Goal: Information Seeking & Learning: Learn about a topic

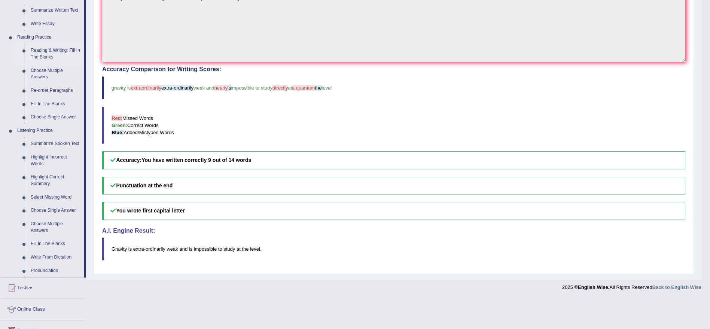
click at [51, 51] on link "Reading & Writing: Fill In The Blanks" at bounding box center [55, 54] width 57 height 20
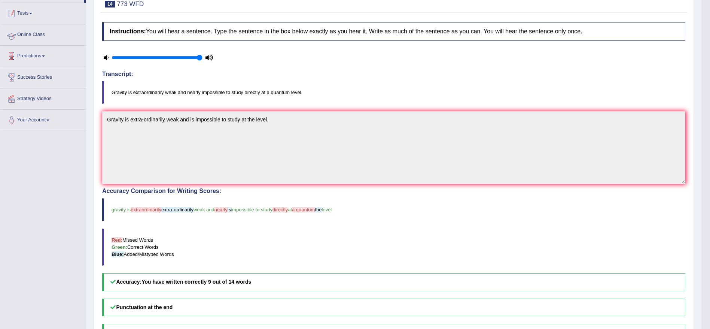
scroll to position [91, 0]
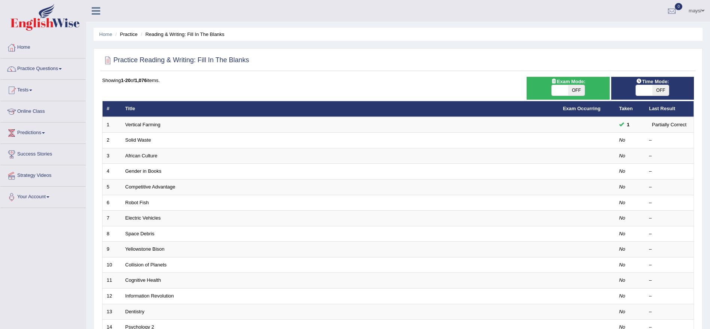
click at [660, 91] on span "OFF" at bounding box center [661, 90] width 16 height 10
checkbox input "true"
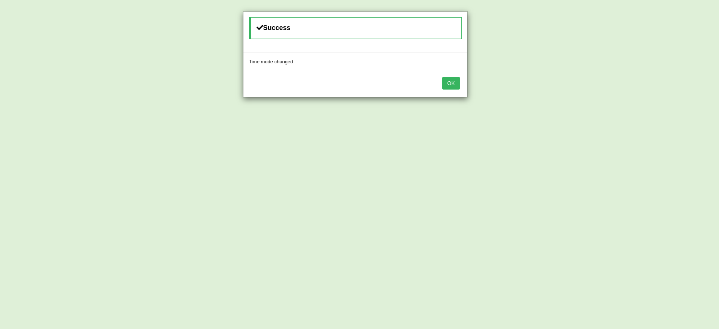
click at [449, 86] on button "OK" at bounding box center [450, 83] width 17 height 13
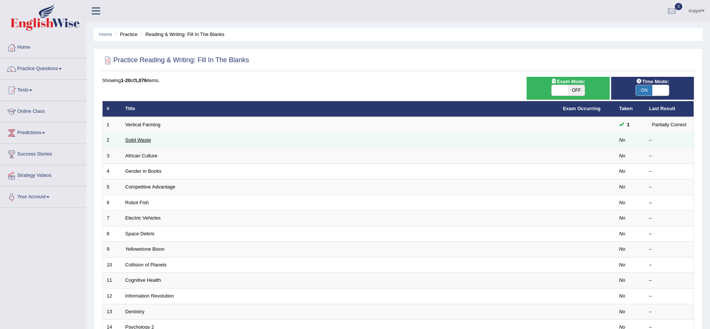
click at [131, 138] on link "Solid Waste" at bounding box center [138, 140] width 26 height 6
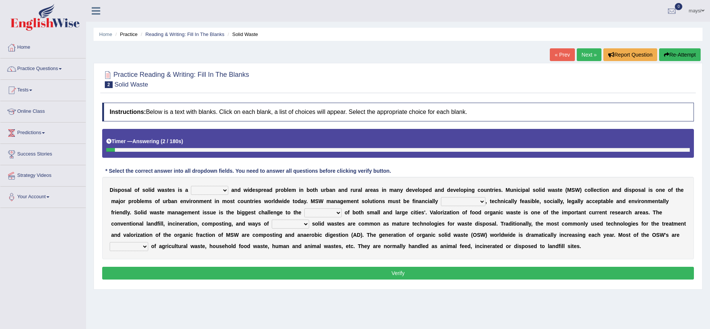
click at [223, 191] on select "slanting stinging stalling shafting" at bounding box center [209, 190] width 37 height 9
select select "shafting"
click at [191, 186] on select "slanting stinging stalling shafting" at bounding box center [209, 190] width 37 height 9
click at [456, 202] on select "unattainable sustainable objectionable treasonable" at bounding box center [463, 201] width 45 height 9
click at [441, 197] on select "unattainable sustainable objectionable treasonable" at bounding box center [463, 201] width 45 height 9
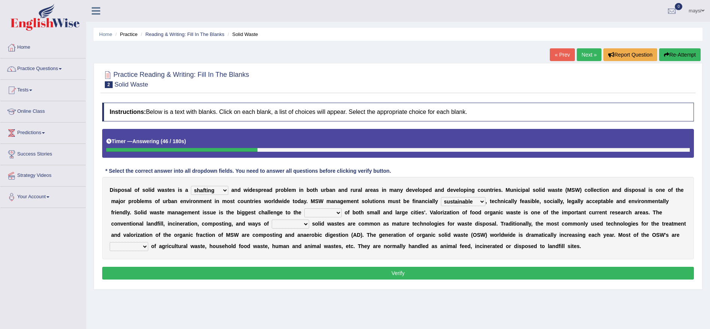
click at [470, 202] on select "unattainable sustainable objectionable treasonable" at bounding box center [463, 201] width 45 height 9
select select "treasonable"
click at [441, 197] on select "unattainable sustainable objectionable treasonable" at bounding box center [463, 201] width 45 height 9
click at [333, 212] on select "plants culture authorities history" at bounding box center [322, 212] width 37 height 9
select select "authorities"
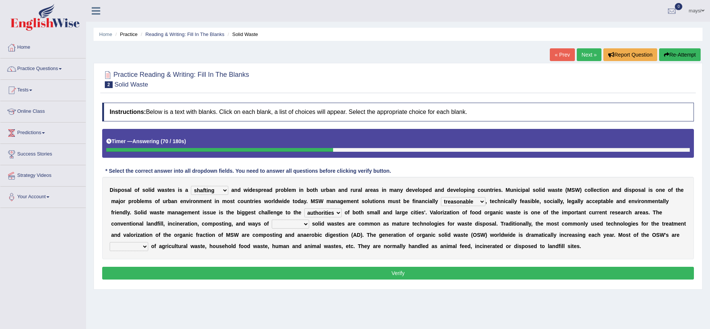
click at [304, 208] on select "plants culture authorities history" at bounding box center [322, 212] width 37 height 9
click at [300, 224] on select "reserving preserving deserving handling" at bounding box center [290, 223] width 37 height 9
select select "handling"
click at [272, 219] on select "reserving preserving deserving handling" at bounding box center [290, 223] width 37 height 9
click at [148, 249] on select "composed disposed composing disposing" at bounding box center [129, 246] width 39 height 9
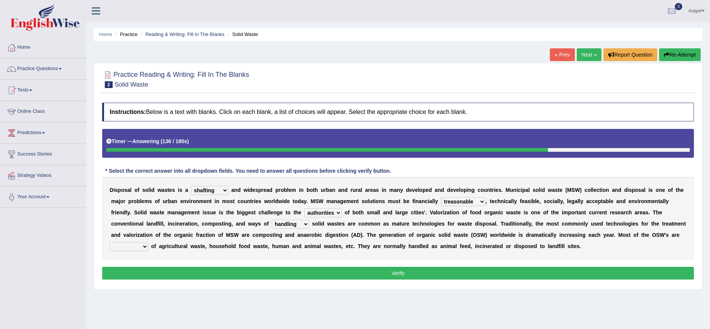
select select "composing"
click at [142, 242] on select "composed disposed composing disposing" at bounding box center [129, 246] width 39 height 9
click at [306, 223] on select "reserving preserving deserving handling" at bounding box center [290, 223] width 37 height 9
click at [305, 247] on b at bounding box center [303, 246] width 3 height 6
click at [307, 220] on select "reserving preserving deserving handling" at bounding box center [290, 223] width 37 height 9
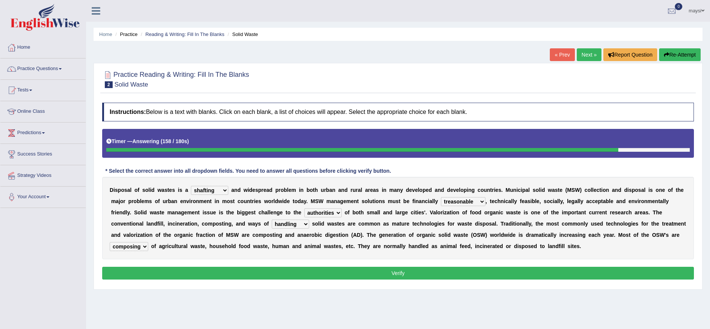
select select "preserving"
click at [272, 219] on select "reserving preserving deserving handling" at bounding box center [290, 223] width 37 height 9
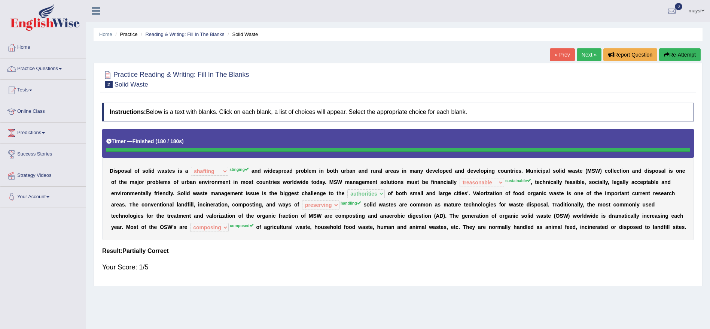
click at [583, 54] on link "Next »" at bounding box center [589, 54] width 25 height 13
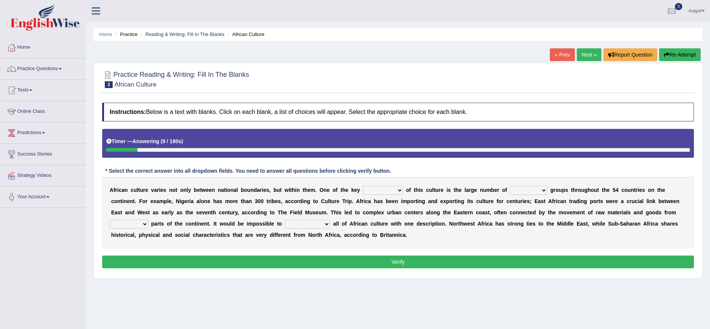
click at [384, 192] on select "conjectures features issues doubts" at bounding box center [383, 190] width 40 height 9
select select "conjectures"
click at [363, 186] on select "conjectures features issues doubts" at bounding box center [383, 190] width 40 height 9
click at [534, 192] on select "ethic ethnic eugenic epic" at bounding box center [528, 190] width 37 height 9
select select "ethnic"
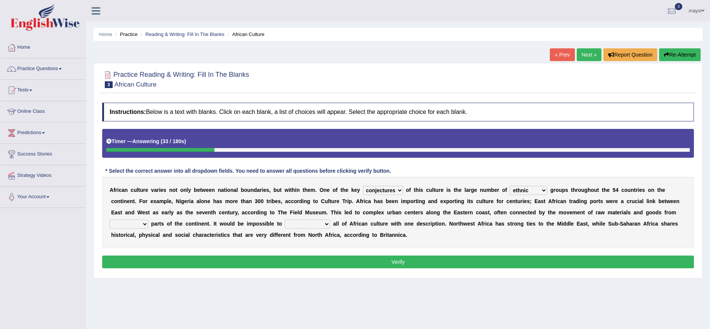
click at [513, 186] on select "ethic ethnic eugenic epic" at bounding box center [528, 190] width 37 height 9
click at [143, 227] on select "forelocked interlocked unlocked landlocked" at bounding box center [129, 223] width 39 height 9
select select "forelocked"
click at [110, 219] on select "forelocked interlocked unlocked landlocked" at bounding box center [129, 223] width 39 height 9
click at [311, 227] on select "characterize conceptualize symbolize synthesize" at bounding box center [307, 223] width 45 height 9
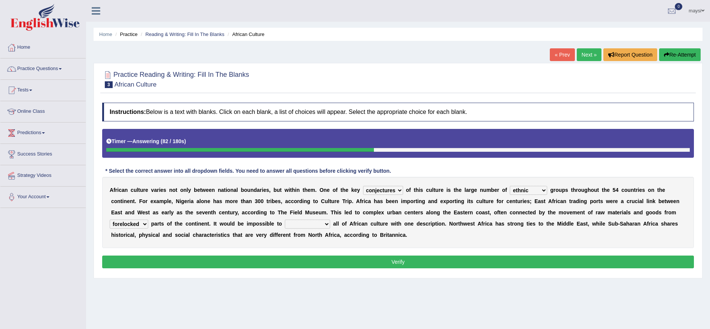
select select "symbolize"
click at [288, 219] on select "characterize conceptualize symbolize synthesize" at bounding box center [307, 223] width 45 height 9
click at [397, 186] on select "conjectures features issues doubts" at bounding box center [383, 190] width 40 height 9
select select "issues"
click at [363, 186] on select "conjectures features issues doubts" at bounding box center [383, 190] width 40 height 9
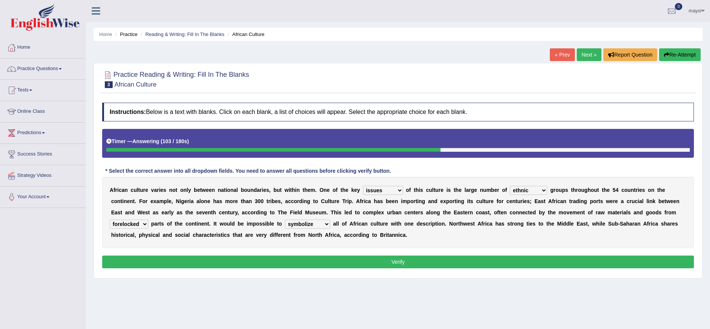
click at [400, 266] on button "Verify" at bounding box center [398, 261] width 592 height 13
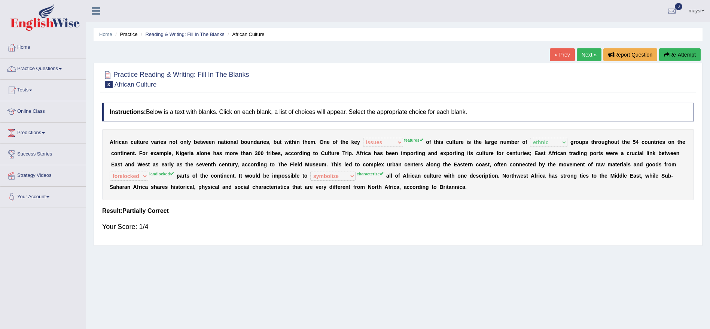
click at [589, 58] on link "Next »" at bounding box center [589, 54] width 25 height 13
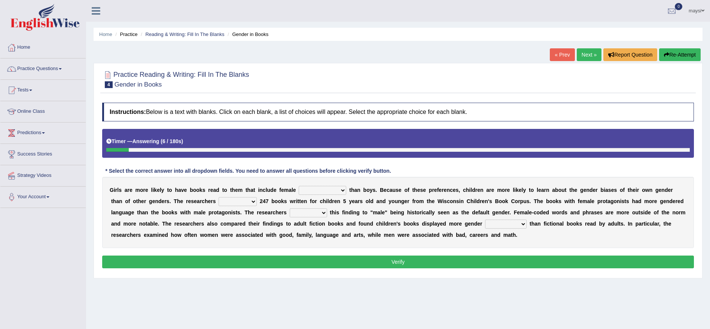
click at [344, 190] on select "protagonists cosmogonists agonists expressionists" at bounding box center [323, 190] width 48 height 9
select select "cosmogonists"
click at [299, 186] on select "protagonists cosmogonists agonists expressionists" at bounding box center [323, 190] width 48 height 9
click at [254, 203] on select "hydrolyzed paralyzed catalyzed analyzed" at bounding box center [238, 201] width 38 height 9
select select "analyzed"
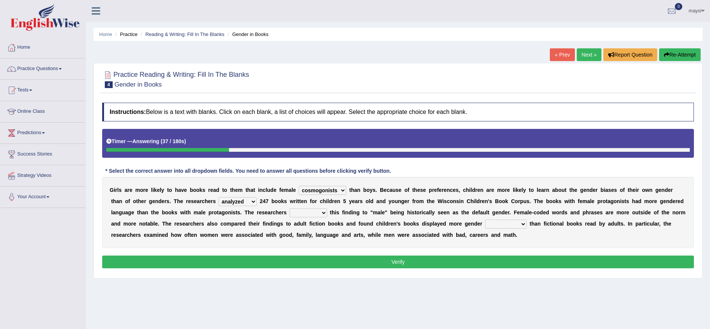
click at [219, 197] on select "hydrolyzed paralyzed catalyzed analyzed" at bounding box center [238, 201] width 38 height 9
click at [336, 194] on select "protagonists cosmogonists agonists expressionists" at bounding box center [323, 190] width 48 height 9
select select "protagonists"
click at [299, 186] on select "protagonists cosmogonists agonists expressionists" at bounding box center [323, 190] width 48 height 9
click at [324, 212] on select "contribute tribute distribute attribute" at bounding box center [308, 212] width 37 height 9
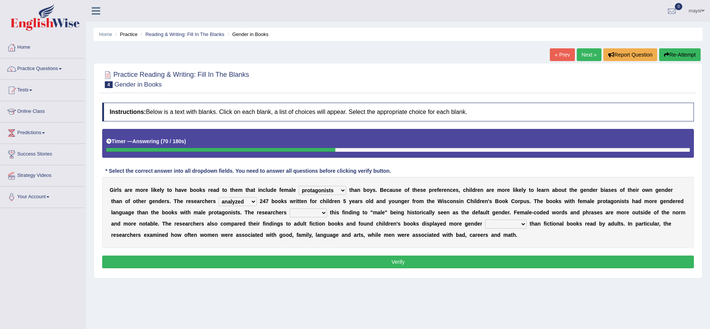
select select "attribute"
click at [290, 208] on select "contribute tribute distribute attribute" at bounding box center [308, 212] width 37 height 9
click at [520, 226] on select "stereotypes teletypes prototypes electrotypes" at bounding box center [506, 223] width 42 height 9
select select "stereotypes"
click at [501, 219] on select "stereotypes teletypes prototypes electrotypes" at bounding box center [506, 223] width 42 height 9
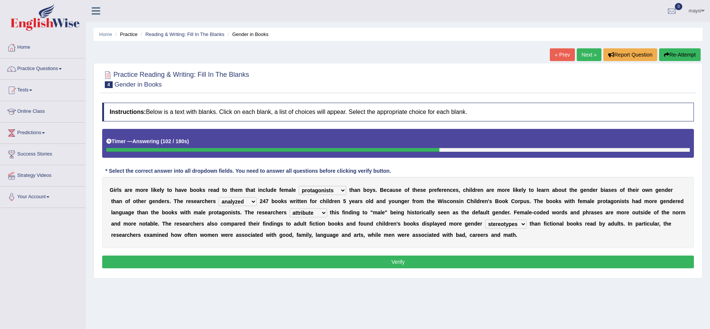
click at [252, 199] on select "hydrolyzed paralyzed catalyzed analyzed" at bounding box center [238, 201] width 38 height 9
click at [359, 229] on div "G i r l s a r e m o r e l i k e l y t o h a v e b o o k s r e a d t o t h e m t…" at bounding box center [398, 212] width 592 height 71
click at [359, 258] on button "Verify" at bounding box center [398, 261] width 592 height 13
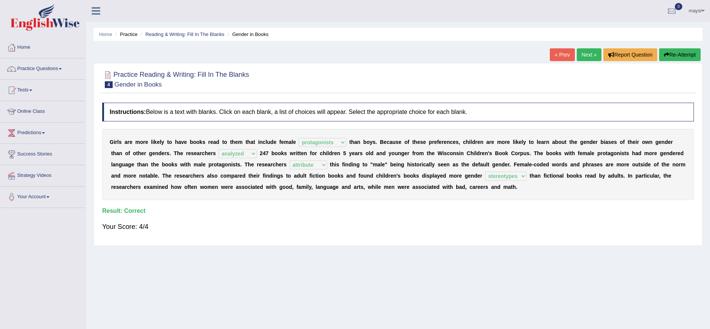
click at [593, 51] on link "Next »" at bounding box center [589, 54] width 25 height 13
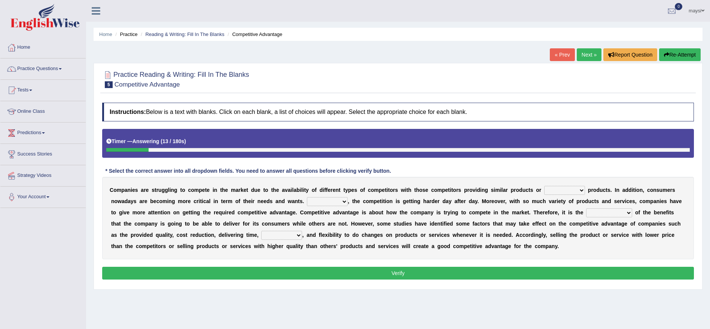
click at [563, 189] on select "constitution restitution substitution institution" at bounding box center [564, 190] width 41 height 9
select select "substitution"
click at [544, 186] on select "constitution restitution substitution institution" at bounding box center [564, 190] width 41 height 9
click at [339, 202] on select "However Instead Additionally Therefore" at bounding box center [327, 201] width 41 height 9
select select "Additionally"
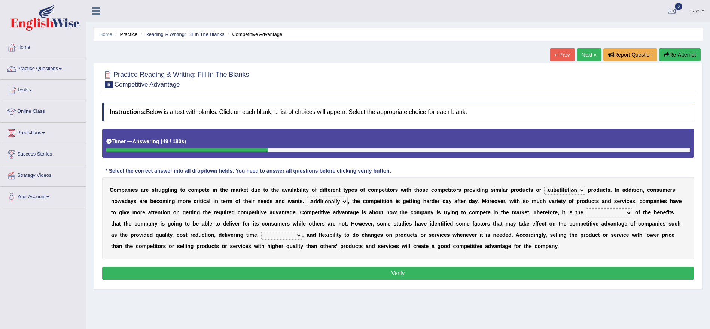
click at [307, 197] on select "However Instead Additionally Therefore" at bounding box center [327, 201] width 41 height 9
click at [613, 213] on select "dissemination ordination determination incarnation" at bounding box center [609, 212] width 46 height 9
click at [471, 225] on b at bounding box center [471, 224] width 3 height 6
click at [607, 210] on select "dissemination ordination determination incarnation" at bounding box center [609, 212] width 46 height 9
select select "dissemination"
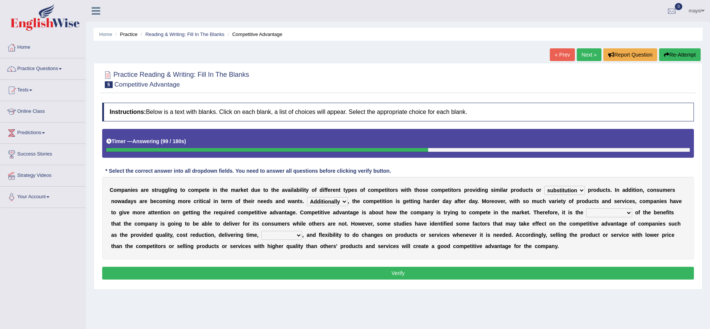
click at [586, 208] on select "dissemination ordination determination incarnation" at bounding box center [609, 212] width 46 height 9
click at [299, 237] on select "captivation aggregation deprivation innovation" at bounding box center [281, 235] width 41 height 9
select select "innovation"
click at [261, 231] on select "captivation aggregation deprivation innovation" at bounding box center [281, 235] width 41 height 9
click at [611, 213] on select "dissemination ordination determination incarnation" at bounding box center [609, 212] width 46 height 9
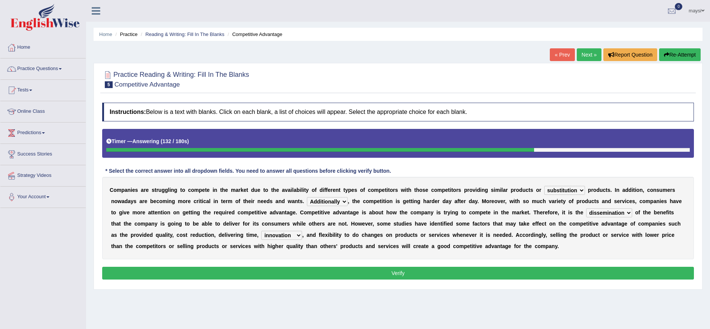
select select "determination"
click at [586, 208] on select "dissemination ordination determination incarnation" at bounding box center [609, 212] width 46 height 9
click at [391, 272] on button "Verify" at bounding box center [398, 273] width 592 height 13
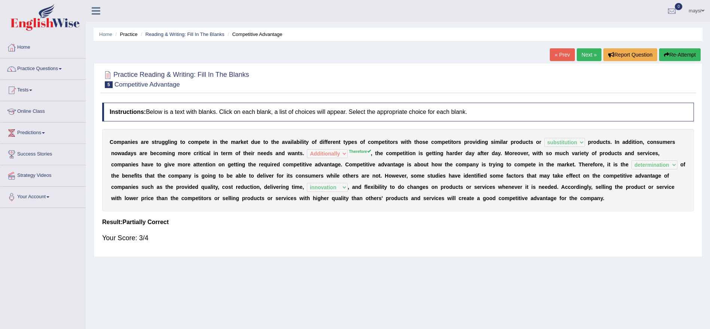
click at [588, 57] on link "Next »" at bounding box center [589, 54] width 25 height 13
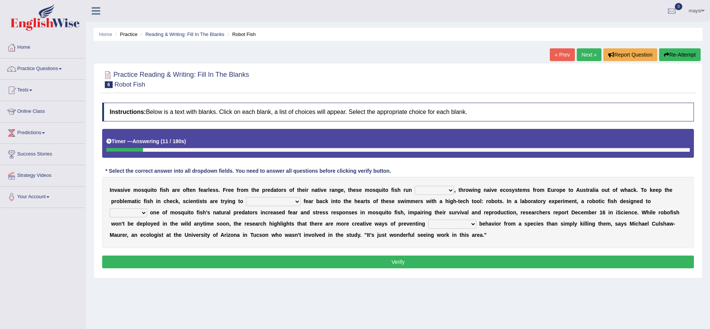
click at [431, 188] on select "occupant flippant rampant concordant" at bounding box center [434, 190] width 39 height 9
select select "rampant"
click at [415, 186] on select "occupant flippant rampant concordant" at bounding box center [434, 190] width 39 height 9
click at [261, 204] on select "accept spike strike drake" at bounding box center [273, 201] width 55 height 9
select select "spike"
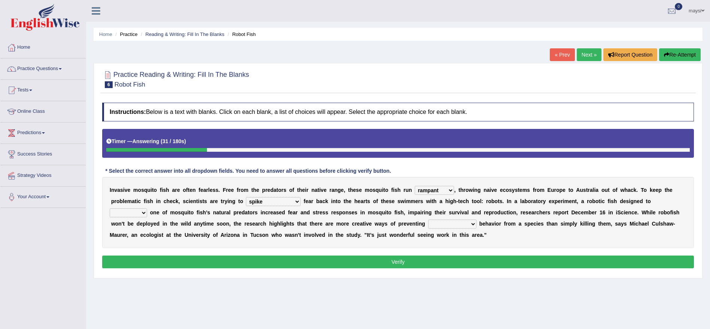
click at [246, 197] on select "accept spike strike drake" at bounding box center [273, 201] width 55 height 9
click at [147, 208] on select "bequest mimic battle conquest" at bounding box center [128, 212] width 37 height 9
select select "mimic"
click at [147, 208] on select "bequest mimic battle conquest" at bounding box center [128, 212] width 37 height 9
click at [428, 225] on select "unprivileged unprecedented uncharted unwanted" at bounding box center [452, 223] width 48 height 9
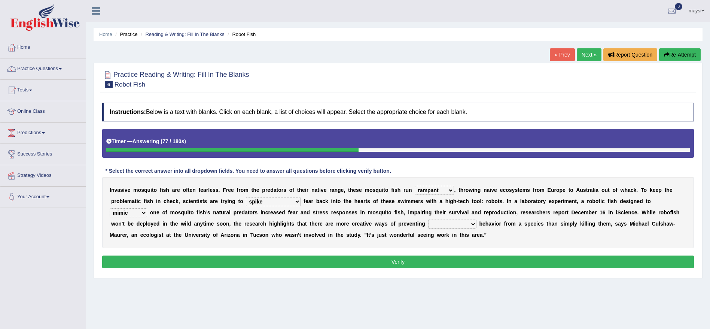
select select "unwanted"
click at [428, 219] on select "unprivileged unprecedented uncharted unwanted" at bounding box center [452, 223] width 48 height 9
click at [418, 263] on button "Verify" at bounding box center [398, 261] width 592 height 13
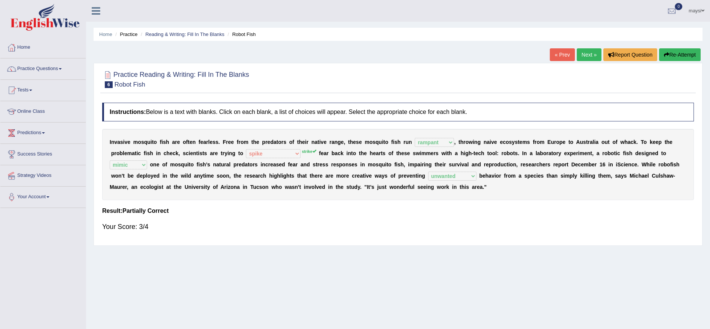
click at [586, 57] on link "Next »" at bounding box center [589, 54] width 25 height 13
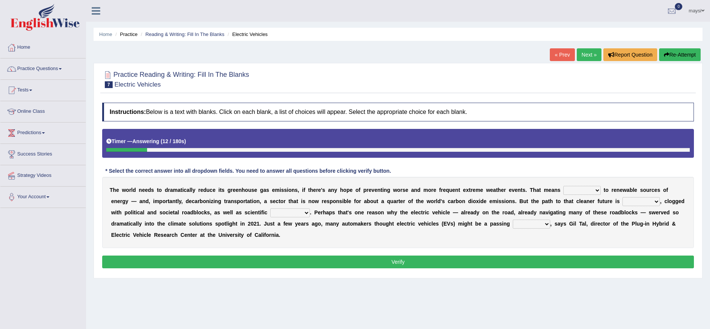
click at [578, 189] on select "grafting drafting crafting shifting" at bounding box center [582, 190] width 37 height 9
select select "shifting"
click at [564, 186] on select "grafting drafting crafting shifting" at bounding box center [582, 190] width 37 height 9
click at [650, 200] on select "daunting daunted daunt dauntless" at bounding box center [641, 201] width 37 height 9
select select "daunted"
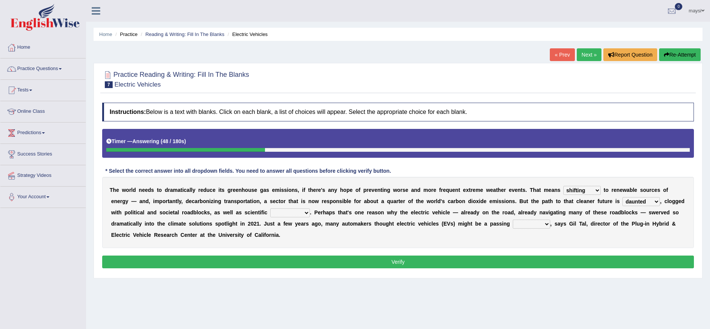
click at [623, 197] on select "daunting daunted daunt dauntless" at bounding box center [641, 201] width 37 height 9
click at [310, 212] on select "spectacles obstacles tentacles receptacles" at bounding box center [290, 212] width 40 height 9
select select "obstacles"
click at [270, 208] on select "spectacles obstacles tentacles receptacles" at bounding box center [290, 212] width 40 height 9
click at [523, 225] on select "fad gad tad lad" at bounding box center [531, 223] width 37 height 9
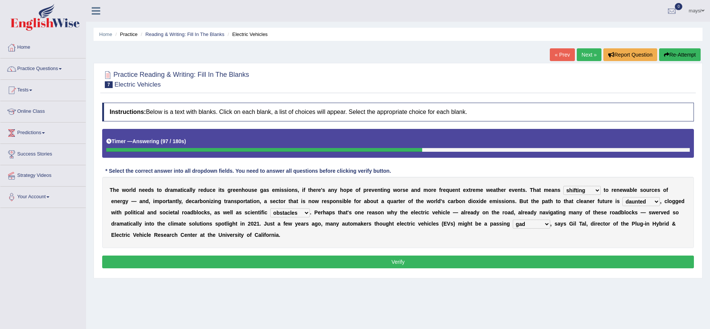
click at [513, 219] on select "fad gad tad lad" at bounding box center [531, 223] width 37 height 9
click at [532, 226] on select "fad gad tad lad" at bounding box center [531, 223] width 37 height 9
select select "fad"
click at [513, 219] on select "fad gad tad lad" at bounding box center [531, 223] width 37 height 9
click at [475, 260] on button "Verify" at bounding box center [398, 261] width 592 height 13
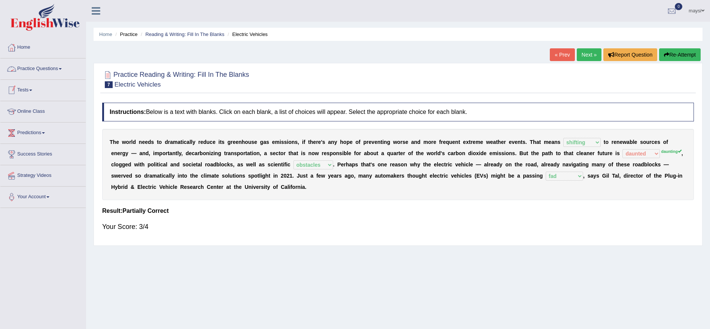
click at [64, 72] on link "Practice Questions" at bounding box center [42, 67] width 85 height 19
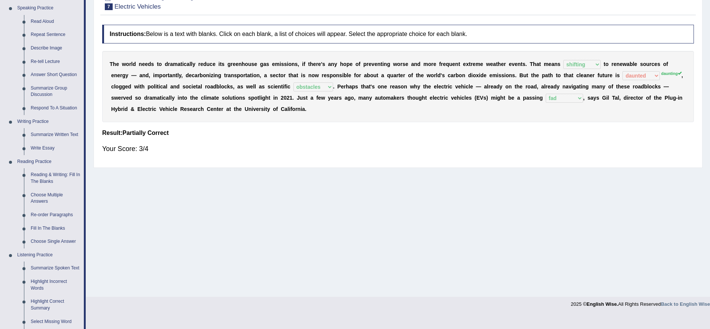
scroll to position [90, 0]
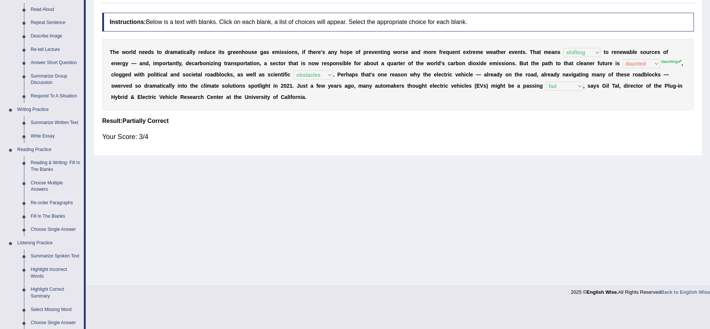
click at [41, 200] on link "Re-order Paragraphs" at bounding box center [55, 202] width 57 height 13
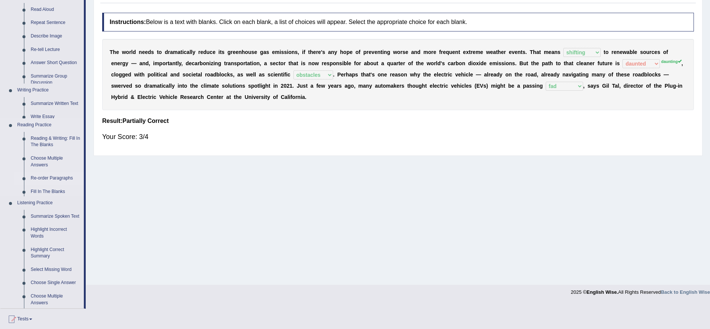
scroll to position [64, 0]
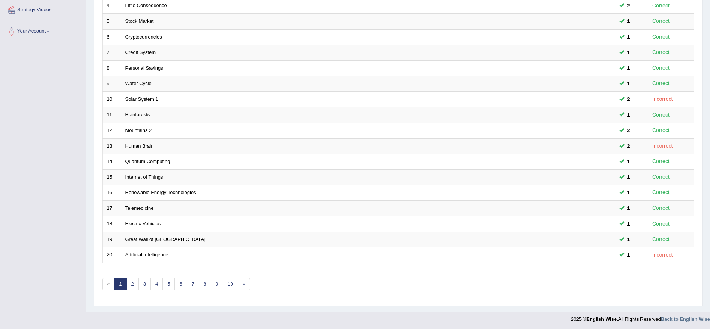
scroll to position [167, 0]
click at [133, 279] on link "2" at bounding box center [132, 282] width 12 height 12
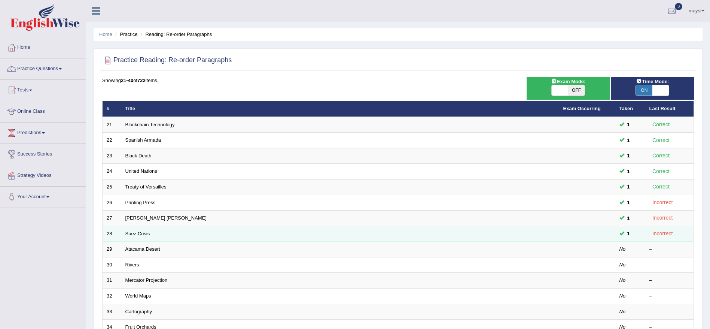
click at [146, 236] on link "Suez Crisis" at bounding box center [137, 234] width 25 height 6
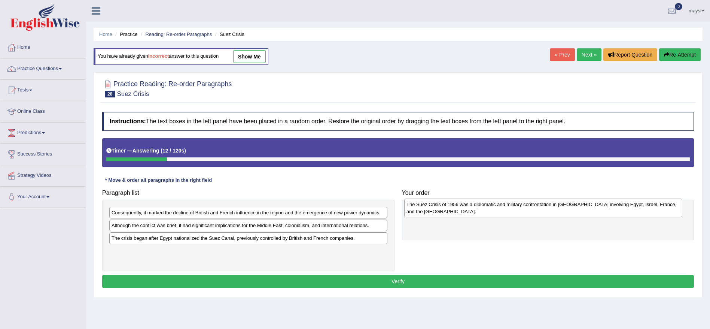
drag, startPoint x: 213, startPoint y: 221, endPoint x: 509, endPoint y: 213, distance: 295.2
click at [509, 213] on div "The Suez Crisis of 1956 was a diplomatic and military confrontation in [GEOGRAP…" at bounding box center [543, 207] width 278 height 19
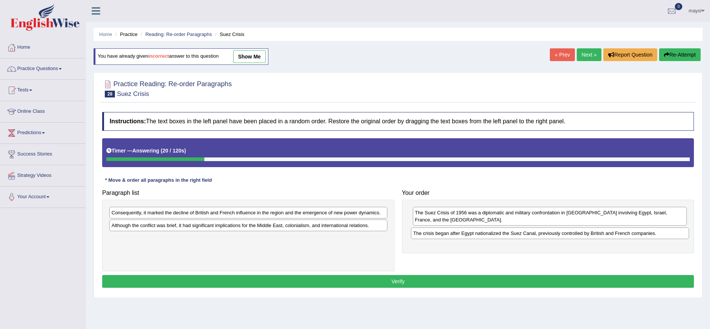
drag, startPoint x: 246, startPoint y: 239, endPoint x: 547, endPoint y: 234, distance: 301.8
click at [547, 234] on div "The crisis began after Egypt nationalized the Suez Canal, previously controlled…" at bounding box center [550, 233] width 278 height 12
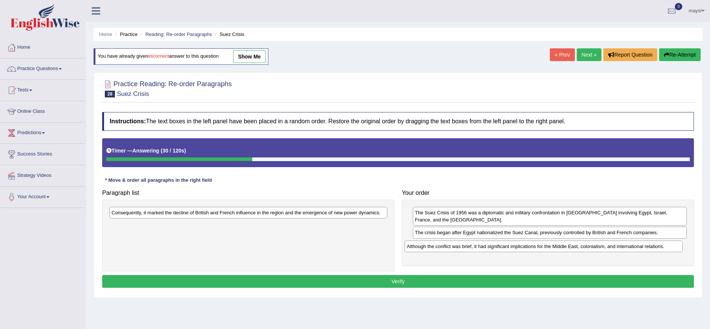
drag, startPoint x: 251, startPoint y: 224, endPoint x: 546, endPoint y: 245, distance: 296.2
click at [546, 245] on div "Although the conflict was brief, it had significant implications for the Middle…" at bounding box center [544, 246] width 278 height 12
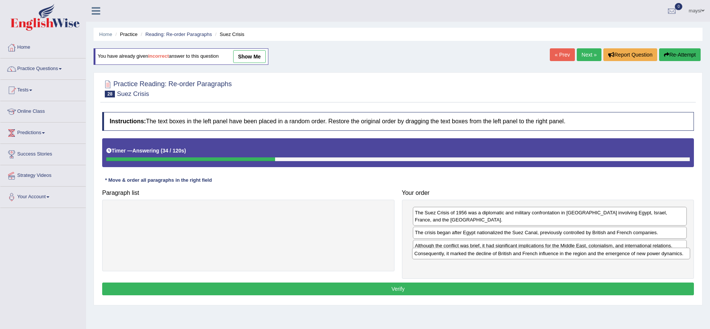
drag, startPoint x: 310, startPoint y: 215, endPoint x: 613, endPoint y: 256, distance: 305.7
click at [613, 256] on div "Consequently, it marked the decline of British and French influence in the regi…" at bounding box center [551, 254] width 278 height 12
click at [450, 285] on button "Verify" at bounding box center [398, 288] width 592 height 13
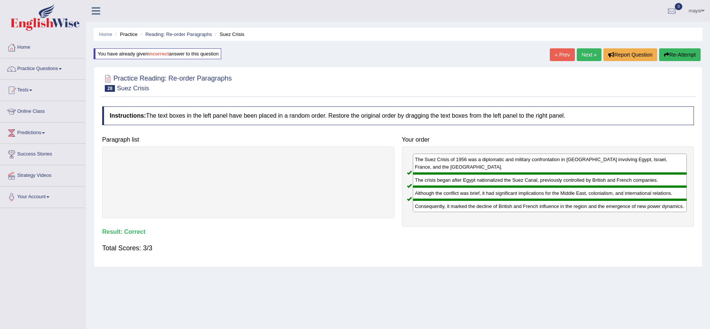
click at [588, 55] on link "Next »" at bounding box center [589, 54] width 25 height 13
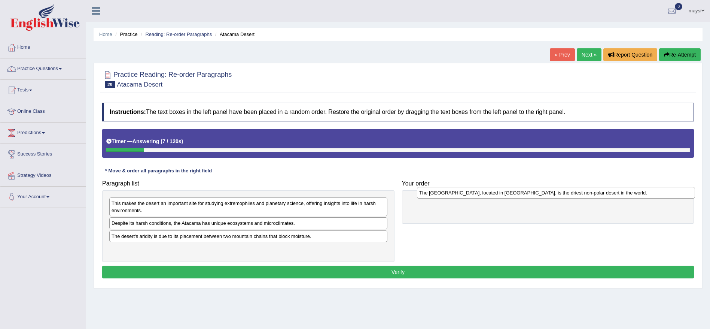
drag, startPoint x: 168, startPoint y: 237, endPoint x: 476, endPoint y: 194, distance: 310.9
click at [476, 194] on div "The [GEOGRAPHIC_DATA], located in [GEOGRAPHIC_DATA], is the driest non-polar de…" at bounding box center [556, 193] width 278 height 12
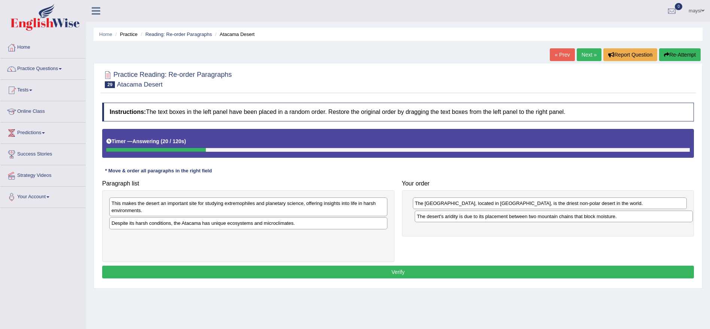
drag, startPoint x: 270, startPoint y: 239, endPoint x: 576, endPoint y: 219, distance: 306.6
click at [576, 219] on div "The desert's aridity is due to its placement between two mountain chains that b…" at bounding box center [554, 216] width 278 height 12
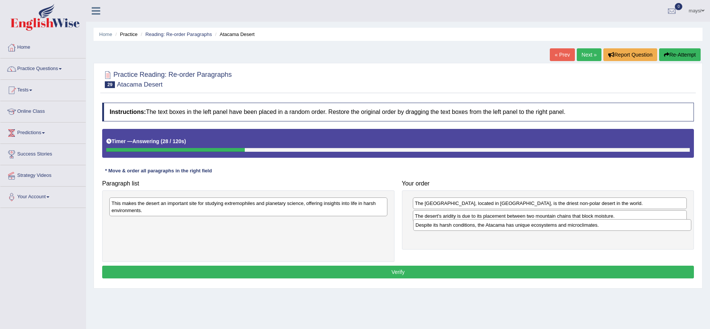
drag, startPoint x: 224, startPoint y: 225, endPoint x: 528, endPoint y: 227, distance: 304.8
click at [528, 227] on div "Despite its harsh conditions, the Atacama has unique ecosystems and microclimat…" at bounding box center [552, 225] width 278 height 12
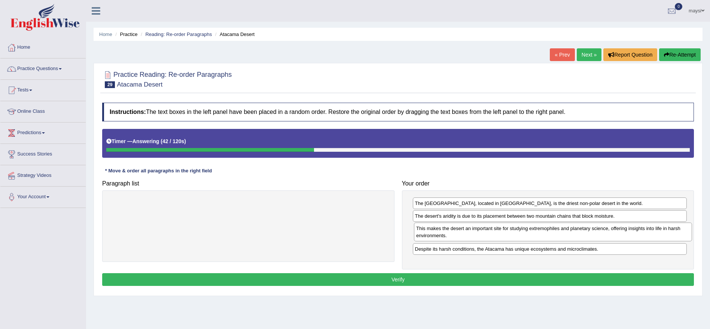
drag, startPoint x: 204, startPoint y: 209, endPoint x: 509, endPoint y: 234, distance: 305.8
click at [509, 234] on div "This makes the desert an important site for studying extremophiles and planetar…" at bounding box center [553, 231] width 278 height 19
click at [447, 276] on button "Verify" at bounding box center [398, 279] width 592 height 13
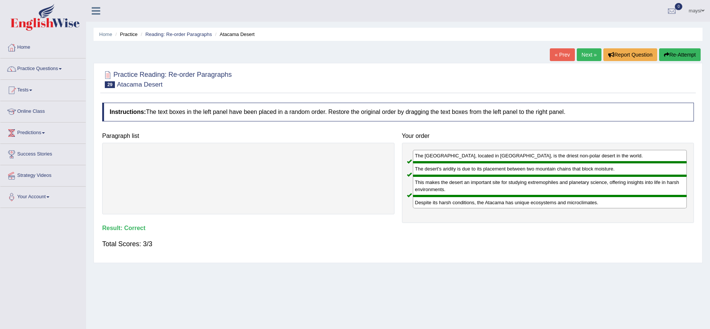
click at [585, 54] on link "Next »" at bounding box center [589, 54] width 25 height 13
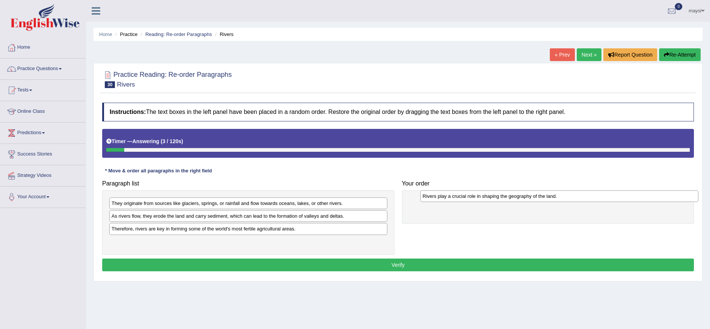
drag, startPoint x: 148, startPoint y: 217, endPoint x: 459, endPoint y: 197, distance: 311.8
click at [459, 197] on div "Rivers play a crucial role in shaping the geography of the land." at bounding box center [560, 196] width 278 height 12
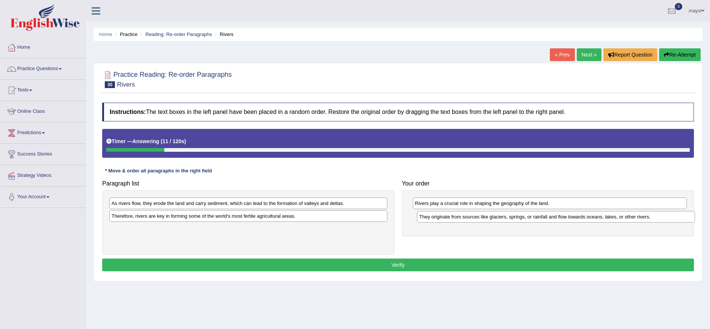
drag, startPoint x: 240, startPoint y: 203, endPoint x: 548, endPoint y: 216, distance: 308.1
click at [548, 216] on div "They originate from sources like glaciers, springs, or rainfall and flow toward…" at bounding box center [556, 217] width 278 height 12
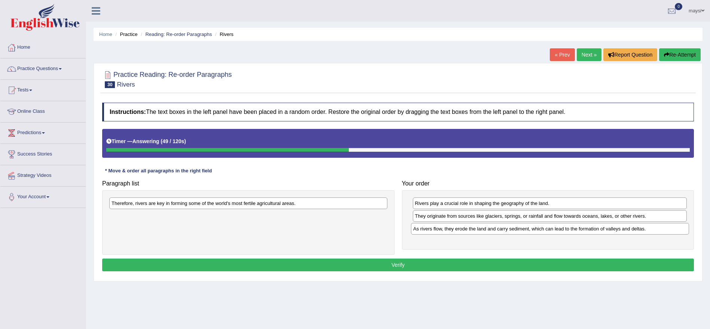
drag, startPoint x: 339, startPoint y: 204, endPoint x: 640, endPoint y: 230, distance: 302.9
click at [640, 230] on div "As rivers flow, they erode the land and carry sediment, which can lead to the f…" at bounding box center [550, 229] width 278 height 12
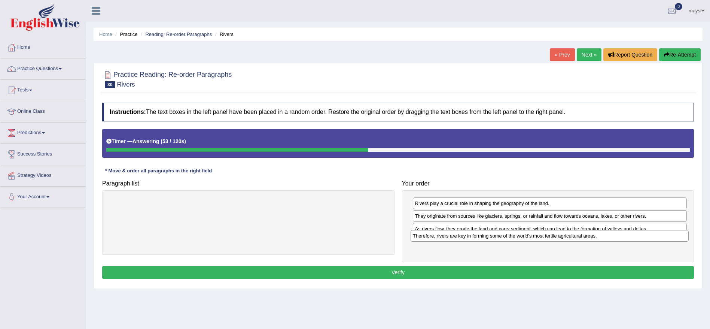
drag, startPoint x: 355, startPoint y: 204, endPoint x: 656, endPoint y: 237, distance: 303.2
click at [656, 237] on div "Therefore, rivers are key in forming some of the world's most fertile agricultu…" at bounding box center [550, 236] width 278 height 12
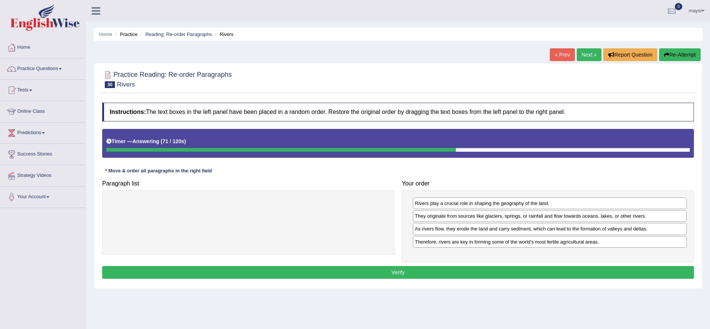
click at [570, 268] on button "Verify" at bounding box center [398, 272] width 592 height 13
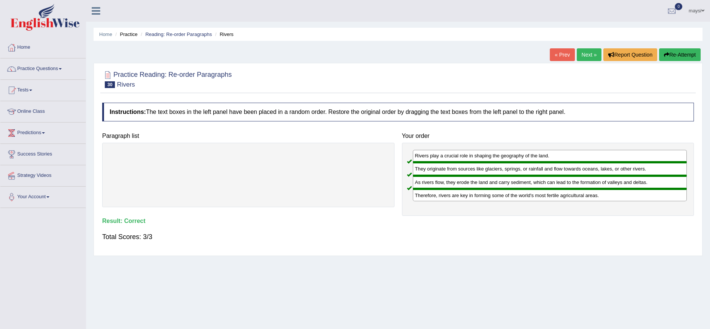
click at [583, 57] on link "Next »" at bounding box center [589, 54] width 25 height 13
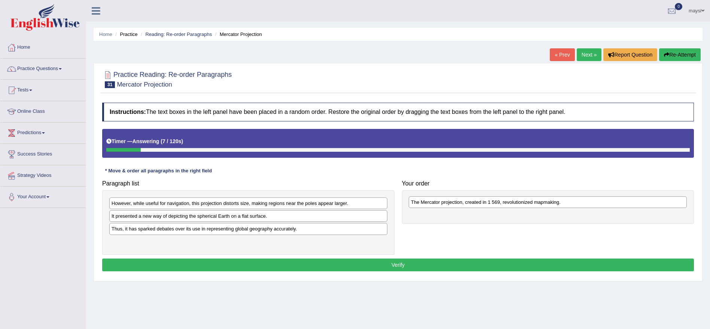
drag, startPoint x: 155, startPoint y: 243, endPoint x: 455, endPoint y: 203, distance: 302.2
click at [455, 203] on div "The Mercator projection, created in 1 569, revolutionized mapmaking." at bounding box center [548, 202] width 278 height 12
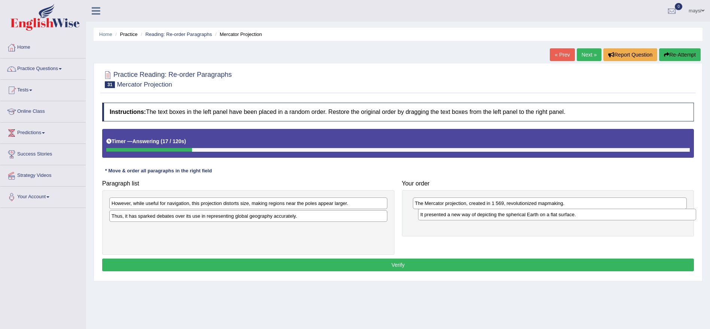
drag, startPoint x: 262, startPoint y: 216, endPoint x: 571, endPoint y: 215, distance: 308.9
click at [571, 215] on div "It presented a new way of depicting the spherical Earth on a flat surface." at bounding box center [557, 215] width 278 height 12
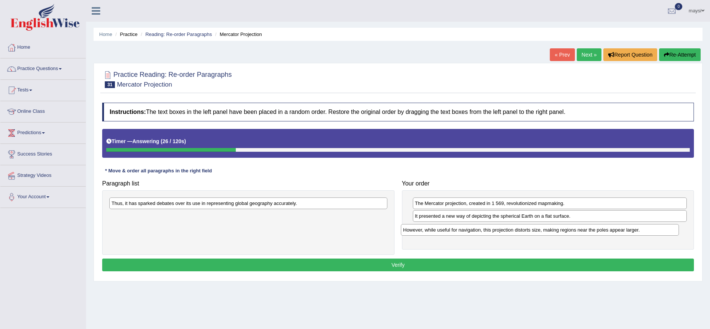
drag, startPoint x: 176, startPoint y: 204, endPoint x: 467, endPoint y: 231, distance: 292.5
click at [467, 231] on div "However, while useful for navigation, this projection distorts size, making reg…" at bounding box center [540, 230] width 278 height 12
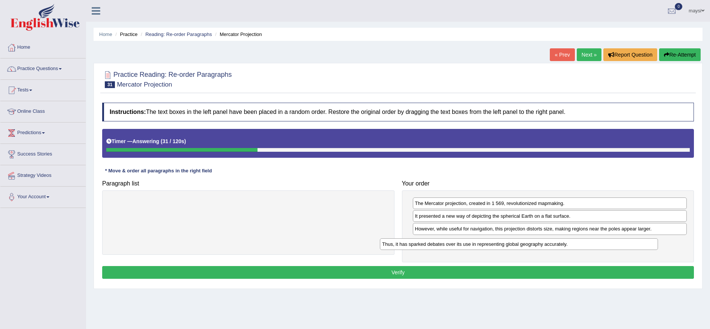
drag, startPoint x: 358, startPoint y: 203, endPoint x: 644, endPoint y: 242, distance: 289.0
click at [644, 242] on div "Thus, it has sparked debates over its use in representing global geography accu…" at bounding box center [519, 244] width 278 height 12
click at [584, 276] on button "Verify" at bounding box center [398, 272] width 592 height 13
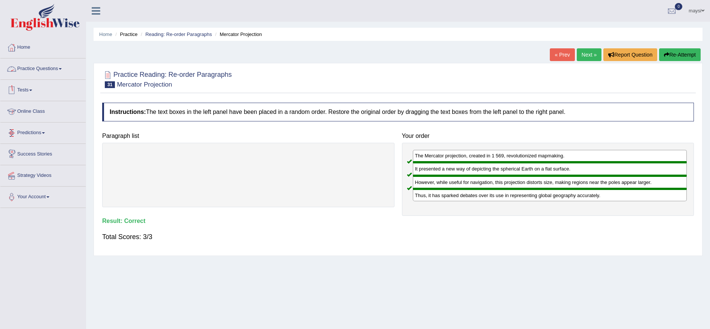
click at [57, 63] on link "Practice Questions" at bounding box center [42, 67] width 85 height 19
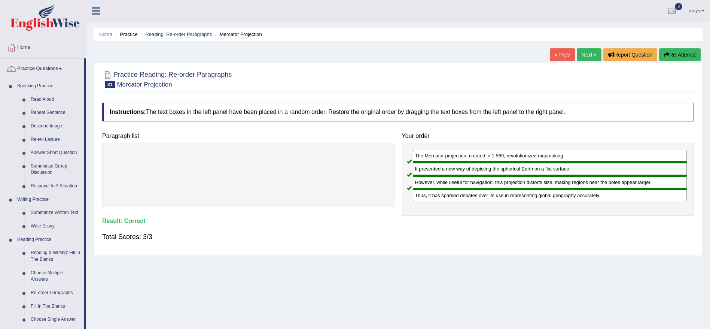
click at [43, 278] on link "Choose Multiple Answers" at bounding box center [55, 276] width 57 height 20
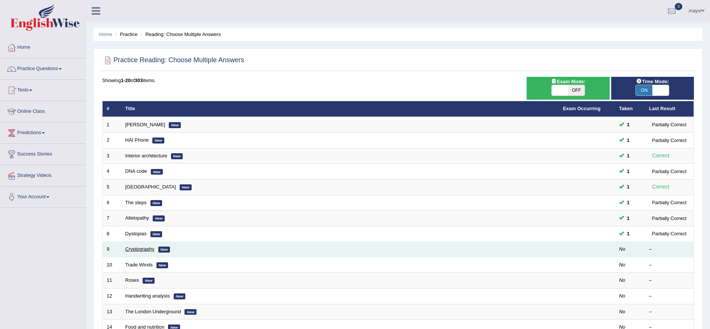
click at [146, 250] on link "Cryptography" at bounding box center [139, 249] width 29 height 6
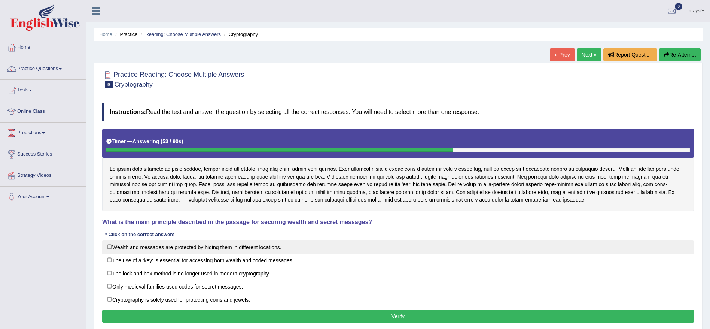
drag, startPoint x: 170, startPoint y: 259, endPoint x: 130, endPoint y: 251, distance: 40.9
click at [130, 251] on div "Wealth and messages are protected by hiding them in different locations. The us…" at bounding box center [398, 273] width 592 height 66
click at [130, 251] on label "Wealth and messages are protected by hiding them in different locations." at bounding box center [398, 246] width 592 height 13
checkbox input "true"
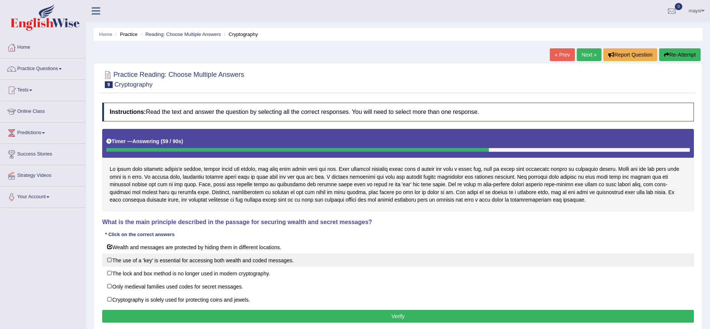
click at [145, 264] on label "The use of a 'key' is essential for accessing both wealth and coded messages." at bounding box center [398, 259] width 592 height 13
checkbox input "true"
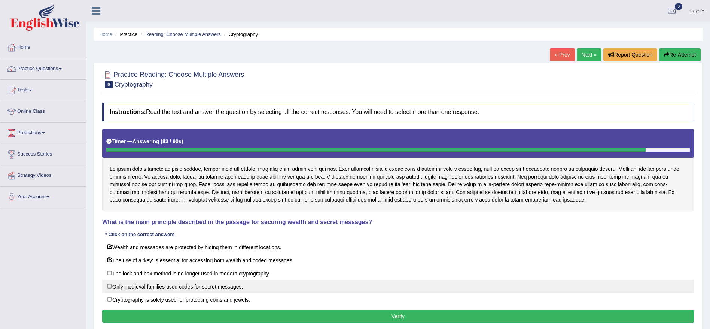
click at [227, 290] on label "Only medieval families used codes for secret messages." at bounding box center [398, 285] width 592 height 13
checkbox input "true"
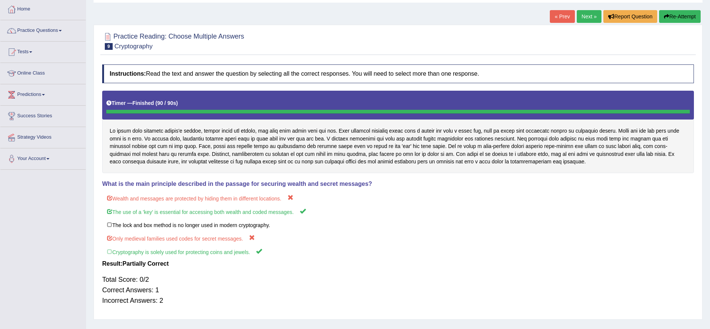
scroll to position [45, 0]
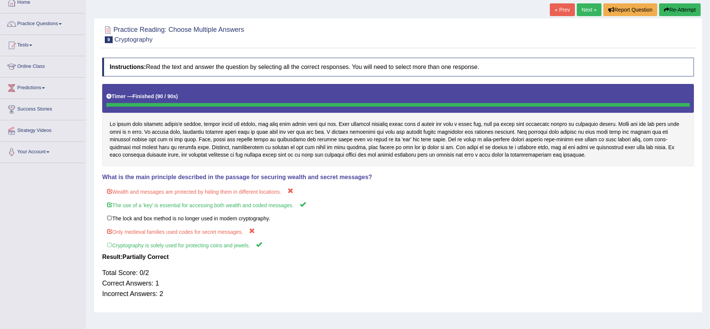
click at [585, 4] on link "Next »" at bounding box center [589, 9] width 25 height 13
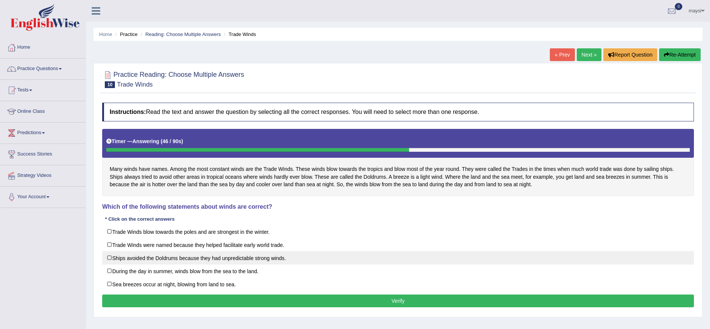
click at [110, 260] on label "Ships avoided the Doldrums because they had unpredictable strong winds." at bounding box center [398, 257] width 592 height 13
checkbox input "true"
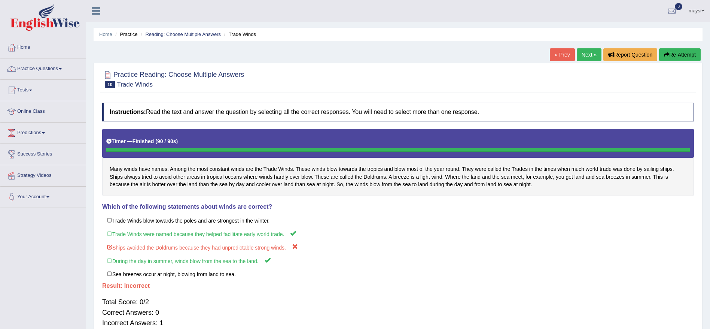
click at [587, 58] on link "Next »" at bounding box center [589, 54] width 25 height 13
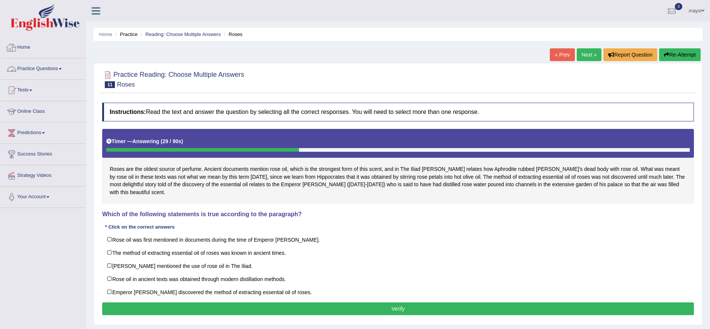
click at [35, 69] on link "Practice Questions" at bounding box center [42, 67] width 85 height 19
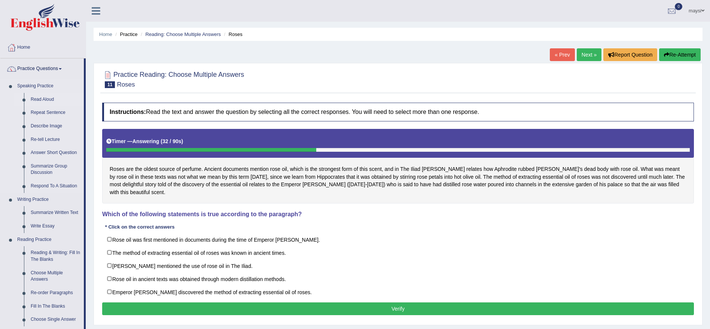
click at [47, 97] on link "Read Aloud" at bounding box center [55, 99] width 57 height 13
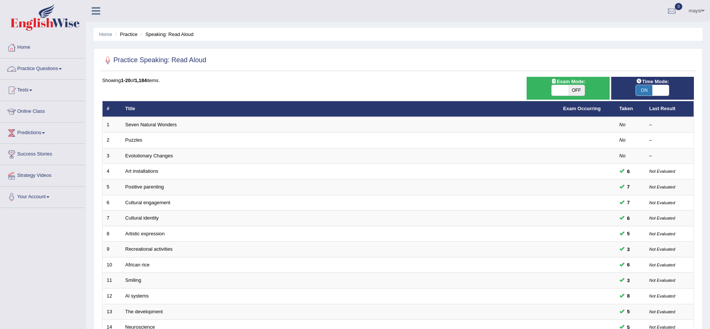
click at [67, 72] on link "Practice Questions" at bounding box center [42, 67] width 85 height 19
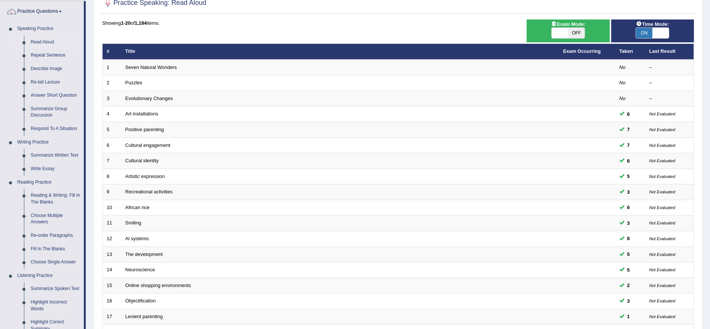
scroll to position [67, 0]
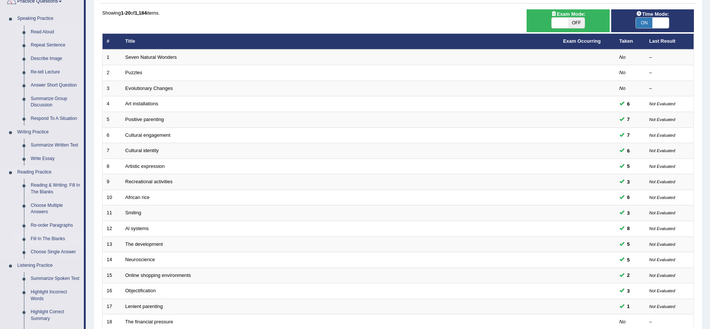
click at [51, 242] on link "Fill In The Blanks" at bounding box center [55, 238] width 57 height 13
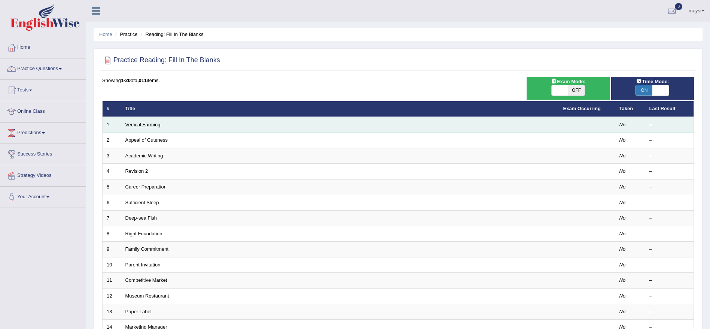
click at [152, 124] on link "Vertical Farming" at bounding box center [142, 125] width 35 height 6
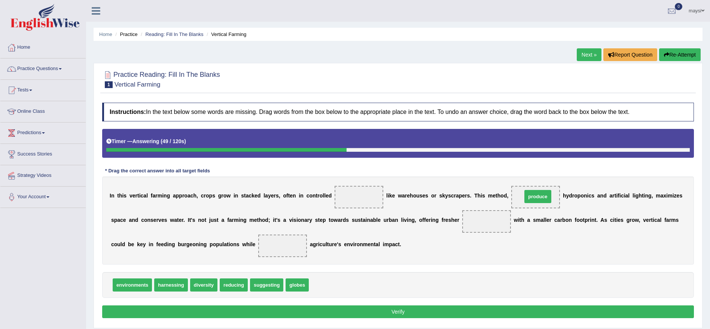
drag, startPoint x: 329, startPoint y: 283, endPoint x: 543, endPoint y: 195, distance: 231.0
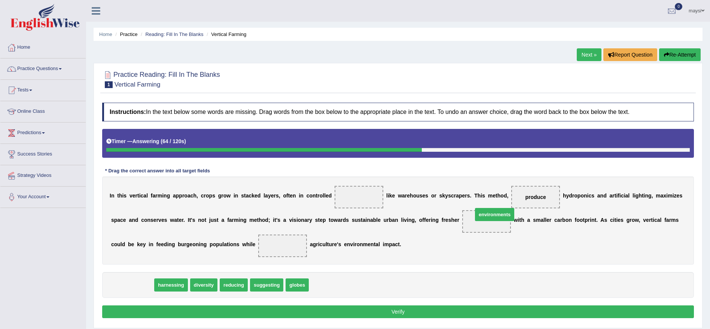
drag, startPoint x: 142, startPoint y: 285, endPoint x: 504, endPoint y: 215, distance: 369.2
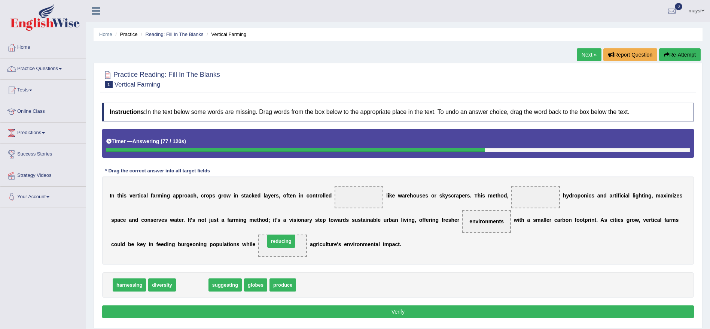
drag, startPoint x: 189, startPoint y: 285, endPoint x: 278, endPoint y: 242, distance: 99.3
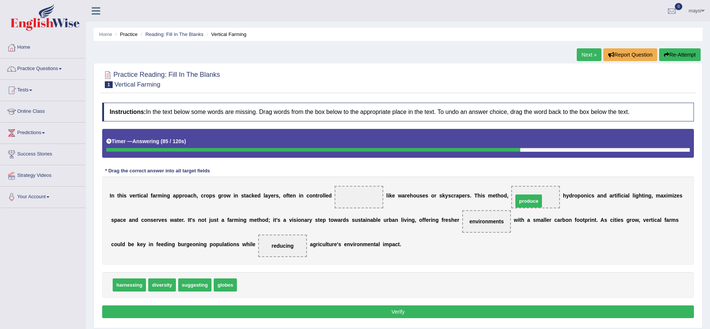
drag, startPoint x: 252, startPoint y: 283, endPoint x: 527, endPoint y: 200, distance: 286.8
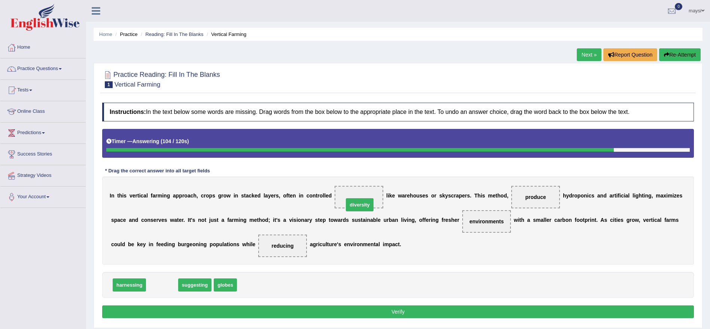
drag, startPoint x: 168, startPoint y: 285, endPoint x: 365, endPoint y: 205, distance: 213.3
click at [391, 304] on div "Instructions: In the text below some words are missing. Drag words from the box…" at bounding box center [398, 211] width 596 height 225
click at [391, 310] on button "Verify" at bounding box center [398, 311] width 592 height 13
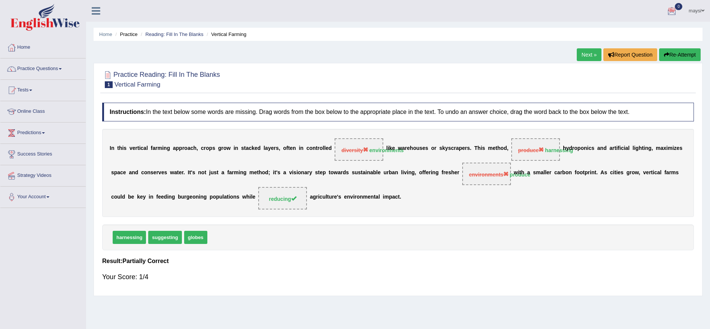
click at [588, 55] on link "Next »" at bounding box center [589, 54] width 25 height 13
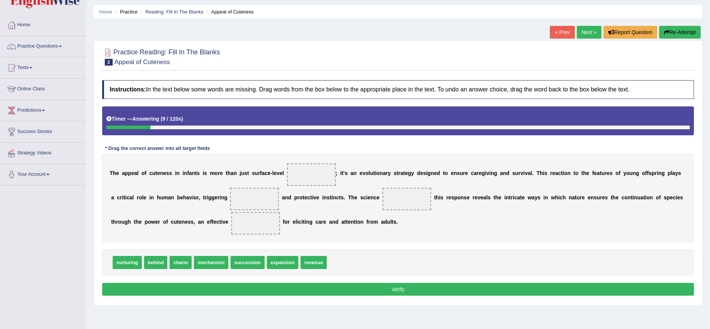
scroll to position [45, 0]
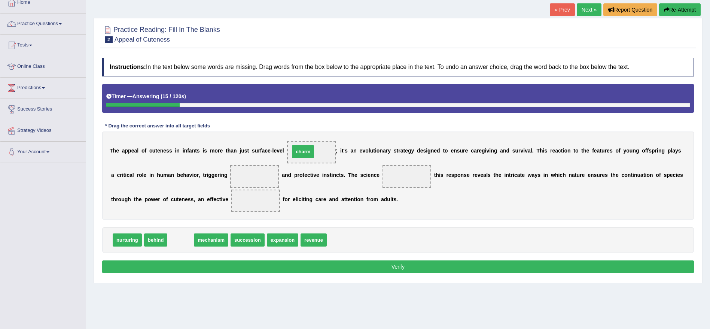
drag, startPoint x: 176, startPoint y: 239, endPoint x: 299, endPoint y: 150, distance: 151.3
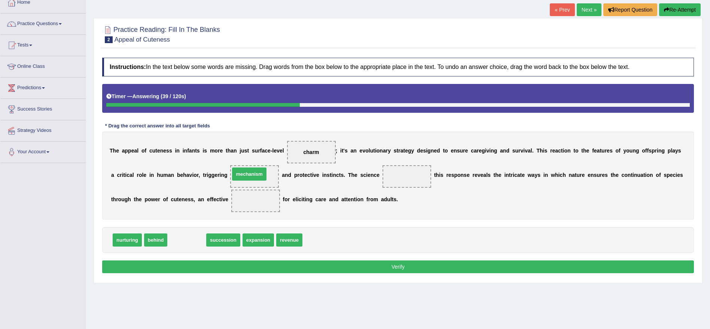
drag, startPoint x: 177, startPoint y: 241, endPoint x: 240, endPoint y: 175, distance: 90.9
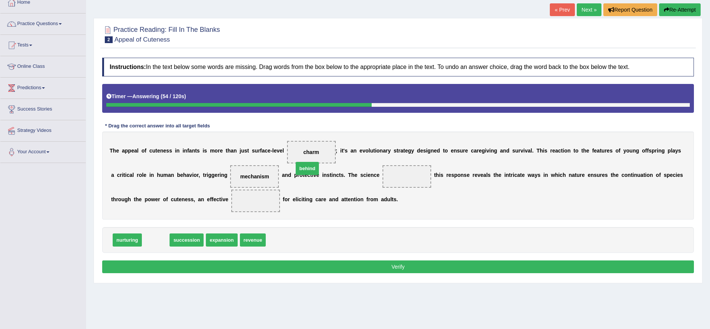
drag, startPoint x: 159, startPoint y: 242, endPoint x: 325, endPoint y: 168, distance: 181.7
click at [325, 168] on div "T h e a p p e a l o f c u t e n e s s i n i n f a n t s i s m o r e t h a n j u…" at bounding box center [398, 175] width 592 height 88
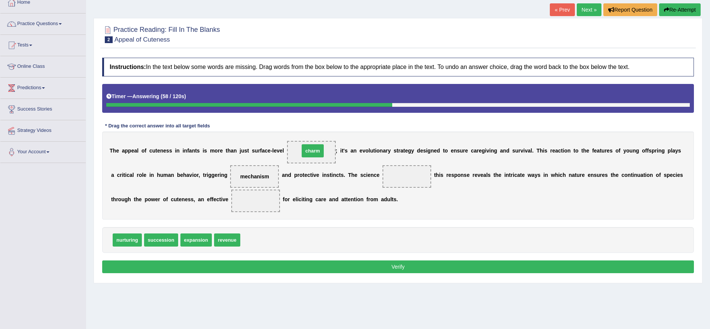
drag, startPoint x: 244, startPoint y: 240, endPoint x: 303, endPoint y: 150, distance: 107.5
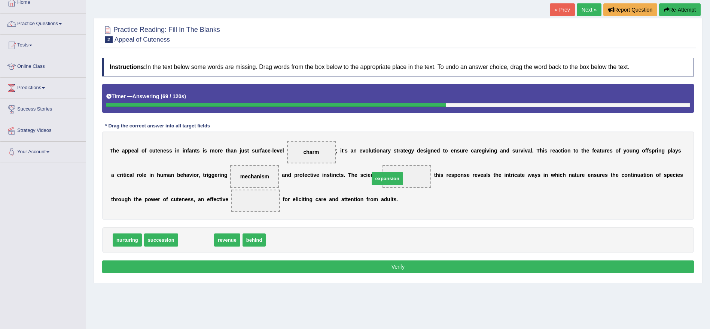
drag, startPoint x: 193, startPoint y: 239, endPoint x: 385, endPoint y: 177, distance: 201.0
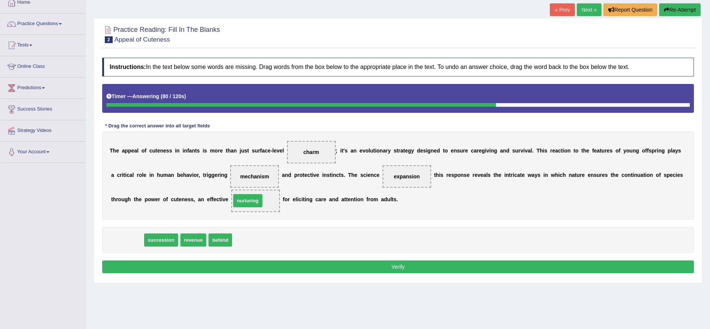
drag, startPoint x: 131, startPoint y: 240, endPoint x: 251, endPoint y: 201, distance: 126.5
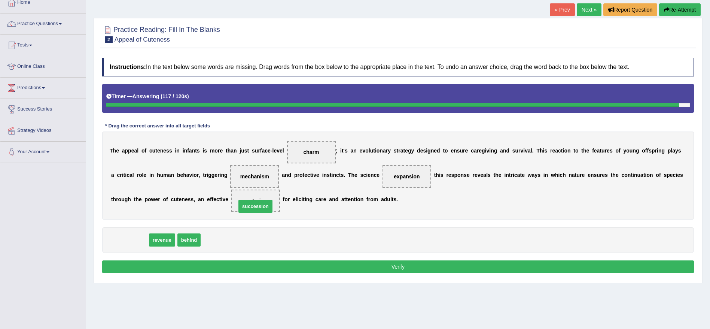
drag, startPoint x: 136, startPoint y: 239, endPoint x: 261, endPoint y: 205, distance: 130.3
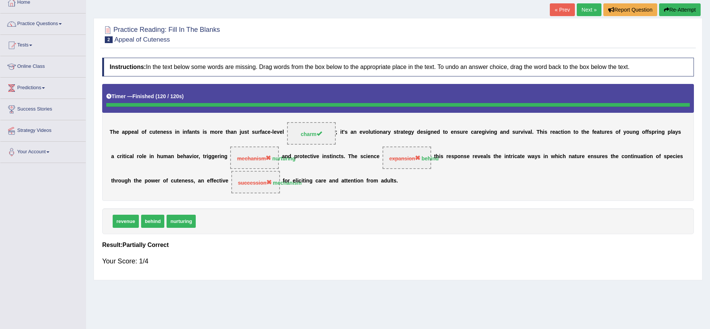
click at [583, 10] on link "Next »" at bounding box center [589, 9] width 25 height 13
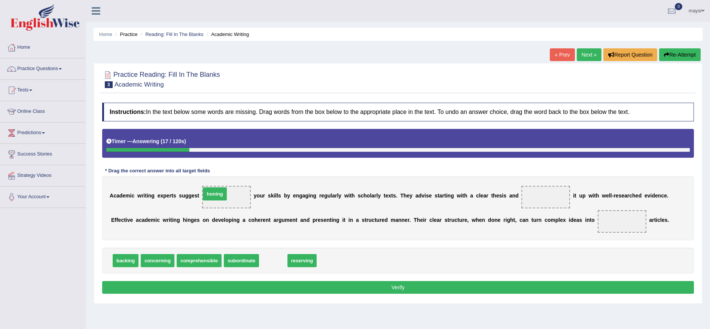
drag, startPoint x: 280, startPoint y: 262, endPoint x: 222, endPoint y: 195, distance: 87.9
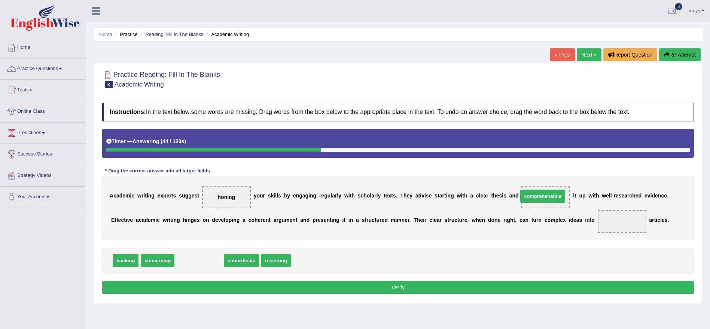
drag, startPoint x: 208, startPoint y: 261, endPoint x: 552, endPoint y: 197, distance: 350.1
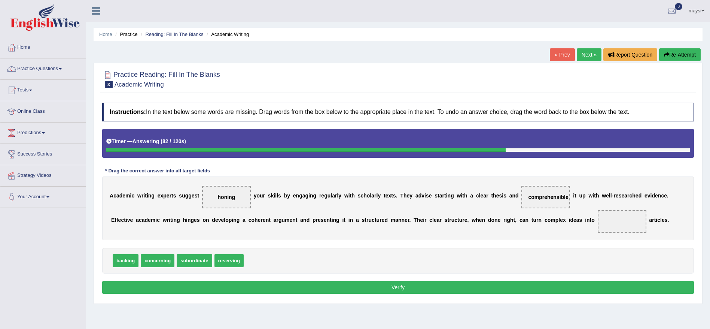
drag, startPoint x: 539, startPoint y: 192, endPoint x: 570, endPoint y: 215, distance: 37.7
click at [570, 215] on div "A c a d e m i c w r i t i n g e x p e r t s s u g g e s t honing y o u r s k i …" at bounding box center [398, 208] width 592 height 64
drag, startPoint x: 561, startPoint y: 198, endPoint x: 628, endPoint y: 222, distance: 71.2
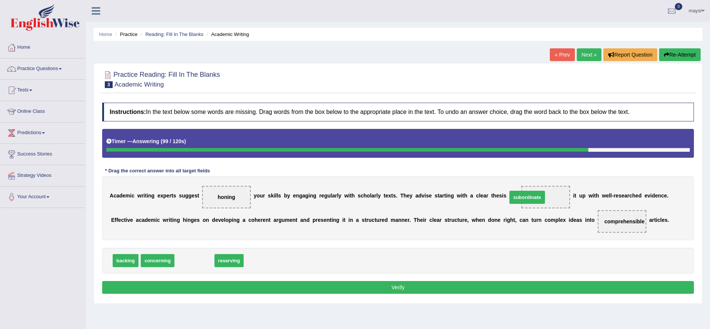
drag, startPoint x: 196, startPoint y: 257, endPoint x: 533, endPoint y: 193, distance: 342.5
click at [391, 291] on button "Verify" at bounding box center [398, 287] width 592 height 13
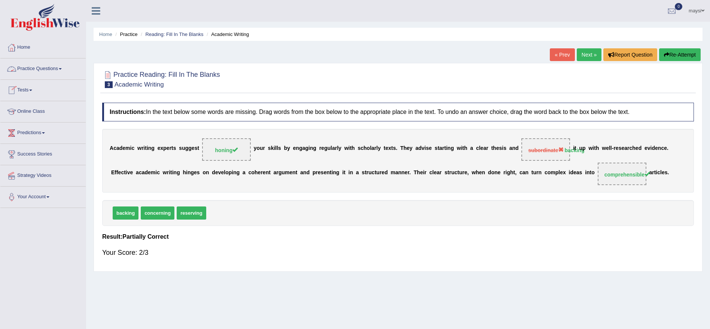
click at [55, 75] on link "Practice Questions" at bounding box center [42, 67] width 85 height 19
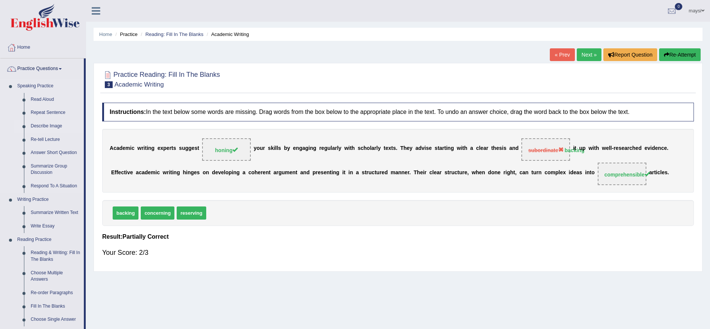
click at [57, 124] on link "Describe Image" at bounding box center [55, 125] width 57 height 13
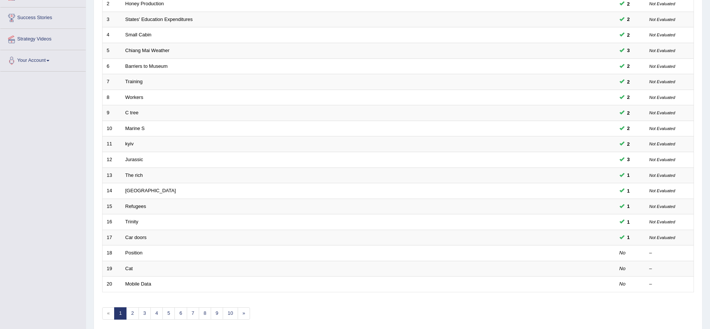
scroll to position [157, 0]
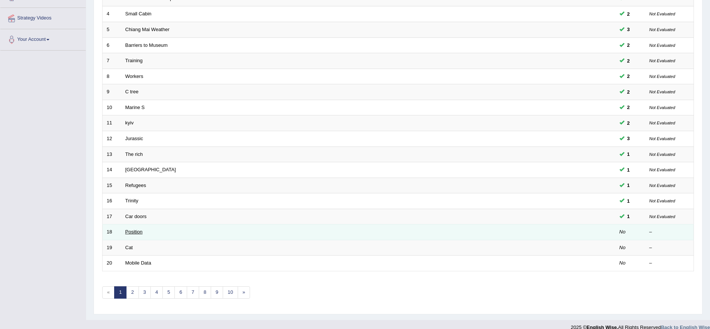
click at [135, 229] on link "Position" at bounding box center [133, 232] width 17 height 6
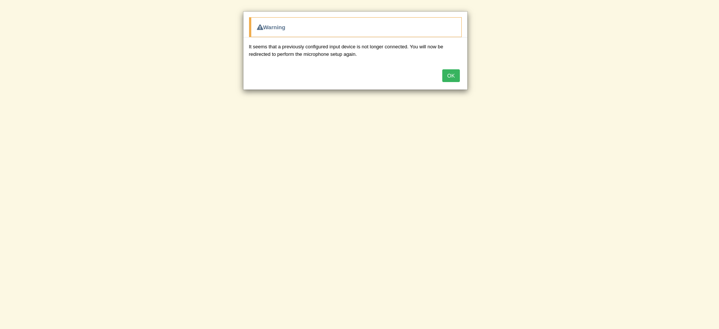
click at [101, 52] on div "Warning It seems that a previously configured input device is not longer connec…" at bounding box center [359, 164] width 719 height 329
click at [456, 75] on button "OK" at bounding box center [450, 75] width 17 height 13
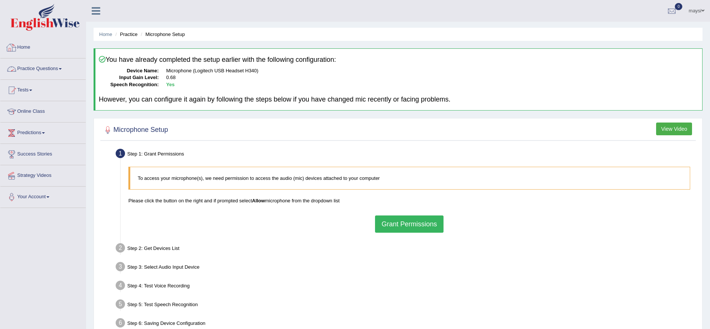
click at [45, 63] on link "Practice Questions" at bounding box center [42, 67] width 85 height 19
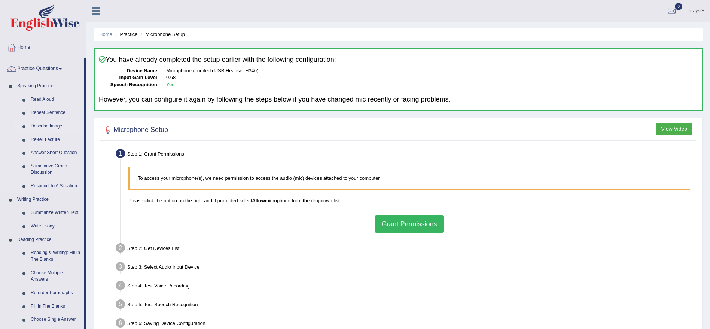
click at [51, 128] on link "Describe Image" at bounding box center [55, 125] width 57 height 13
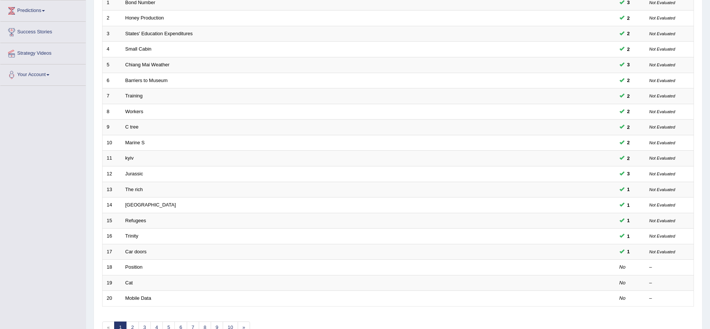
scroll to position [135, 0]
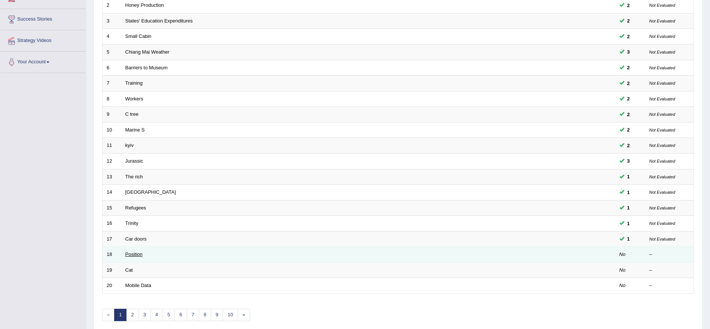
click at [135, 255] on link "Position" at bounding box center [133, 254] width 17 height 6
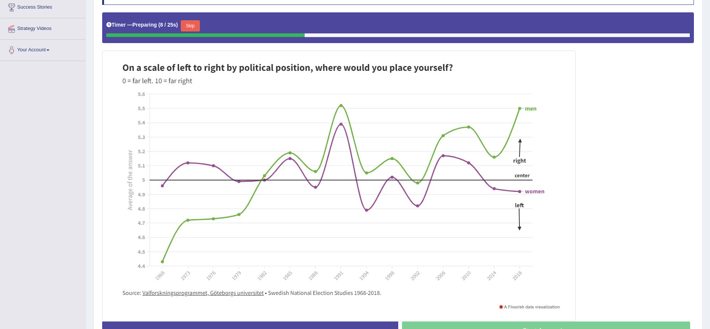
scroll to position [157, 0]
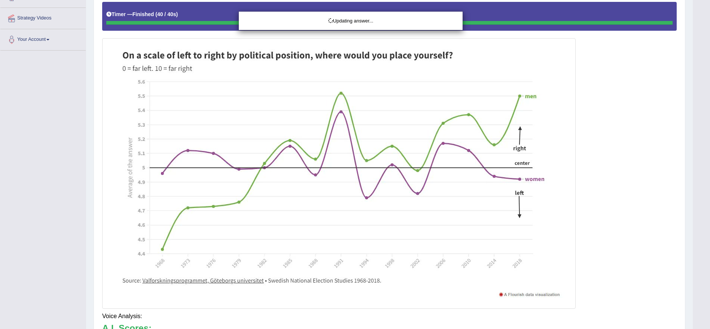
click at [710, 172] on html "Toggle navigation Home Practice Questions Speaking Practice Read Aloud Repeat S…" at bounding box center [355, 7] width 710 height 329
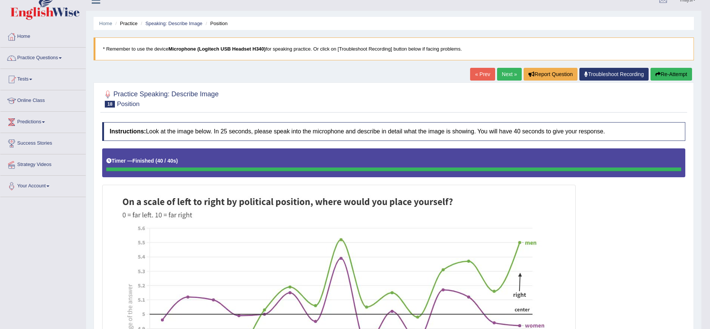
scroll to position [0, 0]
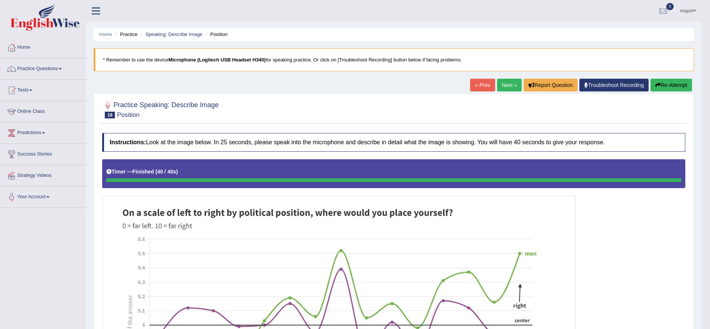
click at [498, 83] on link "Next »" at bounding box center [509, 85] width 25 height 13
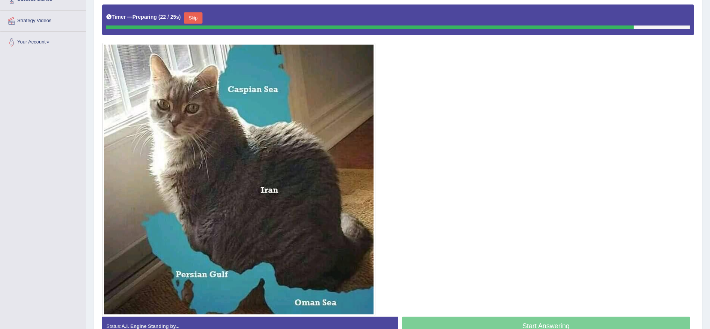
scroll to position [161, 0]
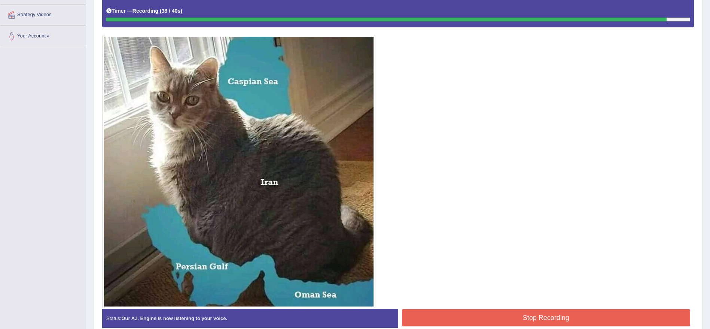
click at [572, 314] on button "Stop Recording" at bounding box center [546, 317] width 289 height 17
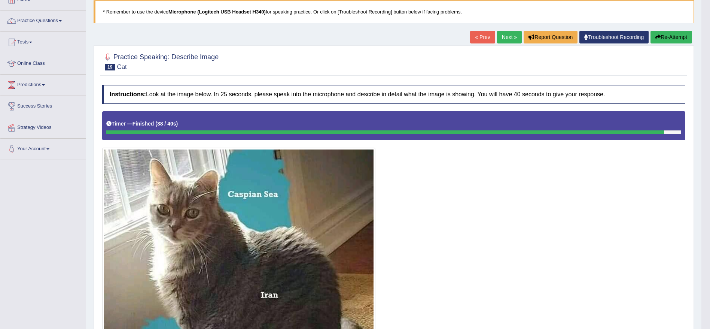
scroll to position [43, 0]
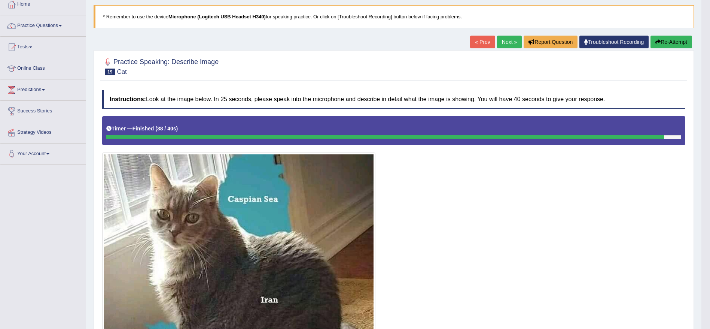
click at [509, 44] on link "Next »" at bounding box center [509, 42] width 25 height 13
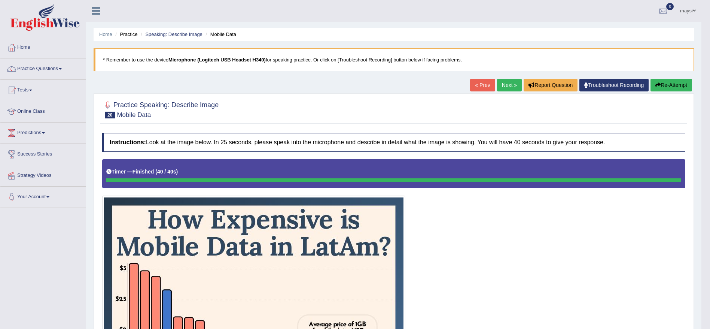
click at [673, 81] on button "Re-Attempt" at bounding box center [672, 85] width 42 height 13
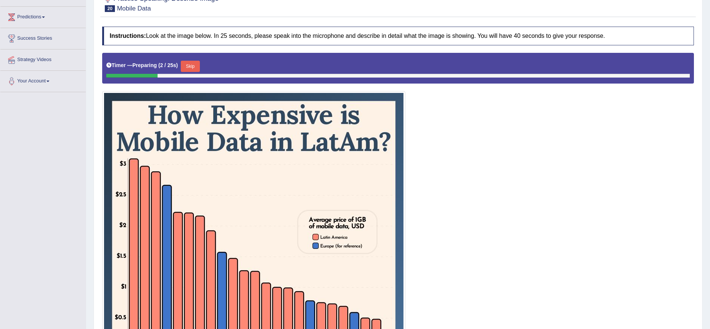
scroll to position [106, 0]
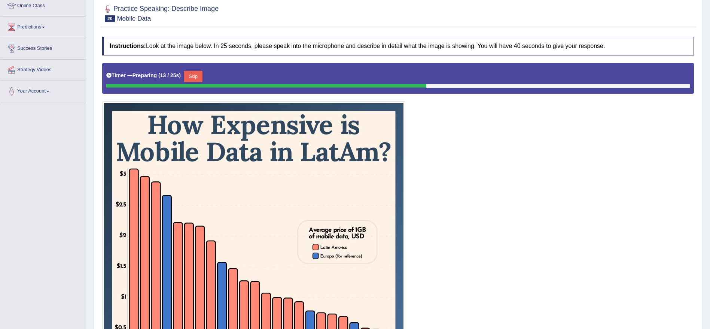
click at [197, 75] on button "Skip" at bounding box center [193, 76] width 19 height 11
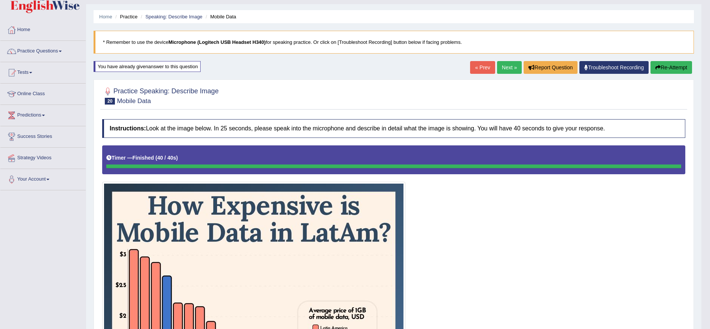
scroll to position [0, 0]
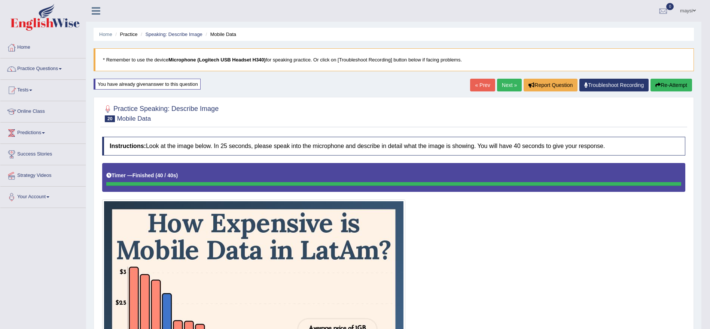
click at [497, 82] on link "Next »" at bounding box center [509, 85] width 25 height 13
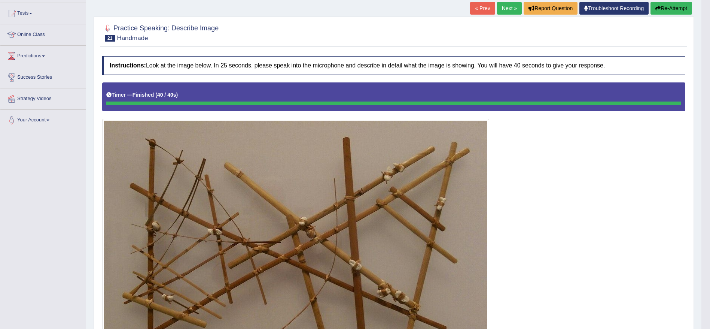
scroll to position [49, 0]
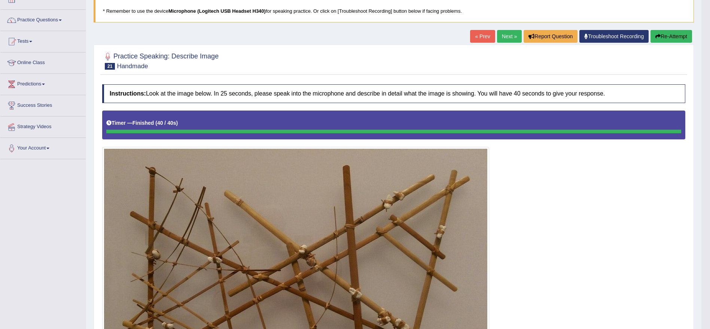
click at [679, 37] on button "Re-Attempt" at bounding box center [672, 36] width 42 height 13
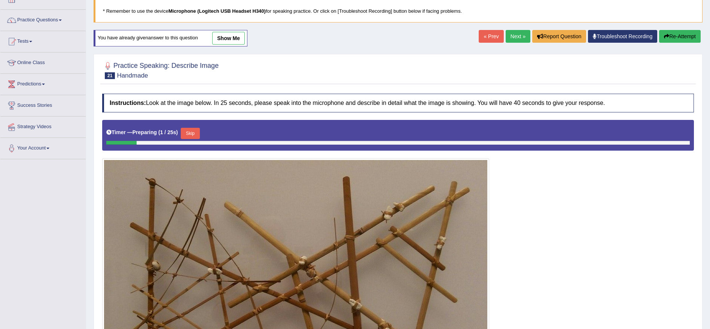
click at [193, 137] on button "Skip" at bounding box center [190, 133] width 19 height 11
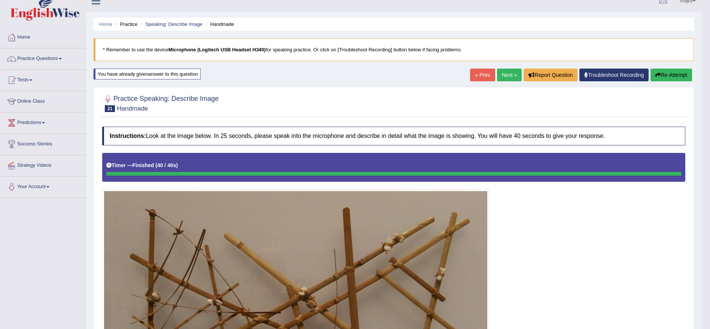
scroll to position [1, 0]
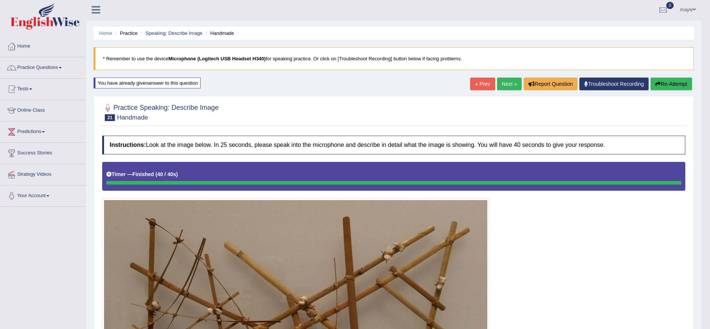
click at [671, 87] on button "Re-Attempt" at bounding box center [672, 84] width 42 height 13
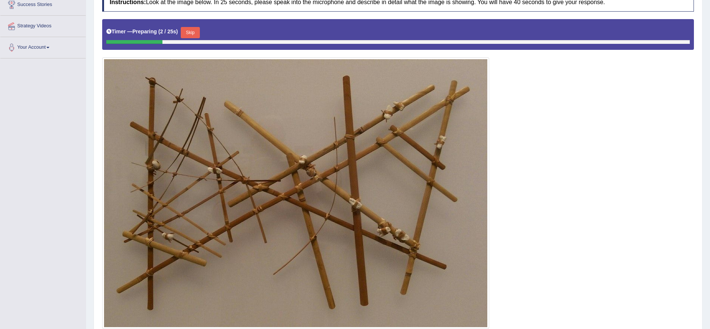
scroll to position [164, 0]
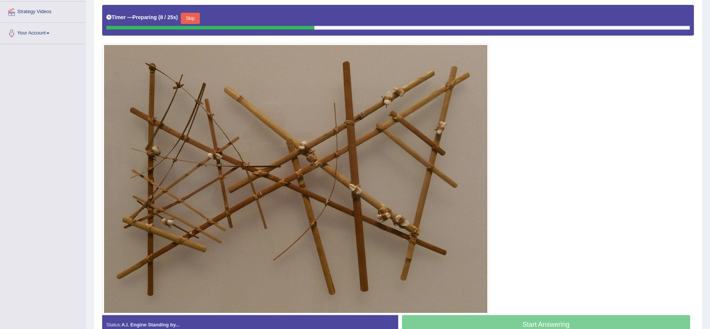
click at [196, 18] on button "Skip" at bounding box center [190, 18] width 19 height 11
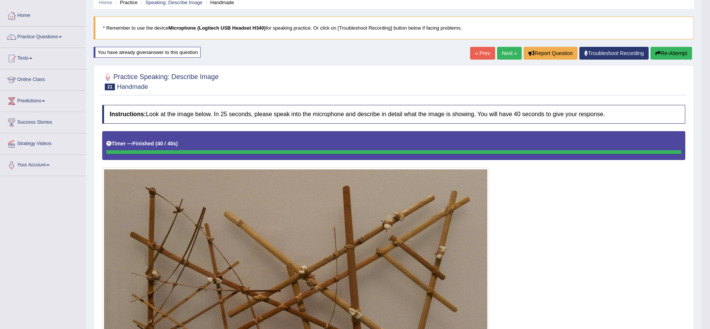
scroll to position [8, 0]
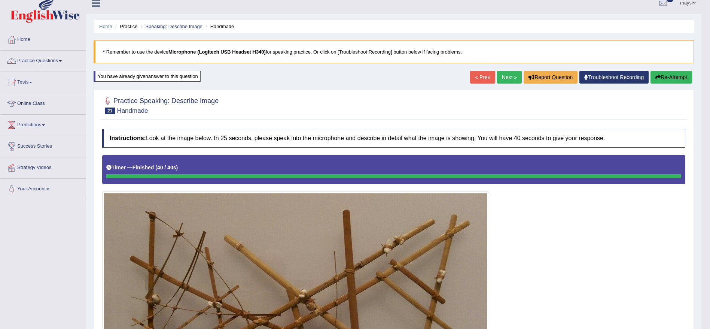
click at [508, 77] on link "Next »" at bounding box center [509, 77] width 25 height 13
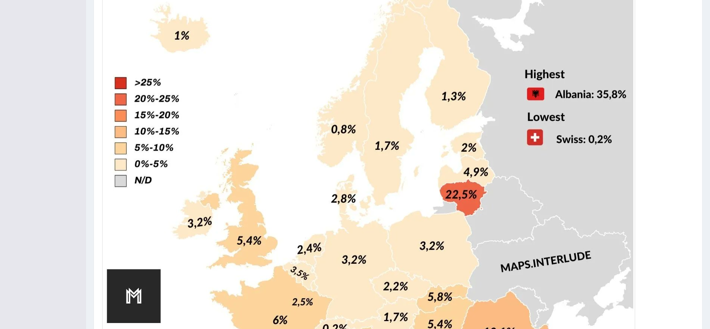
scroll to position [334, 0]
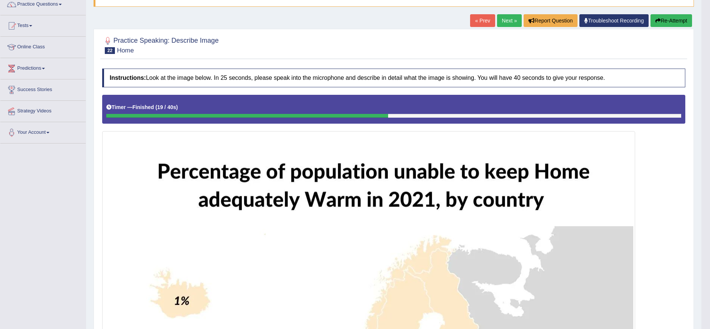
scroll to position [58, 0]
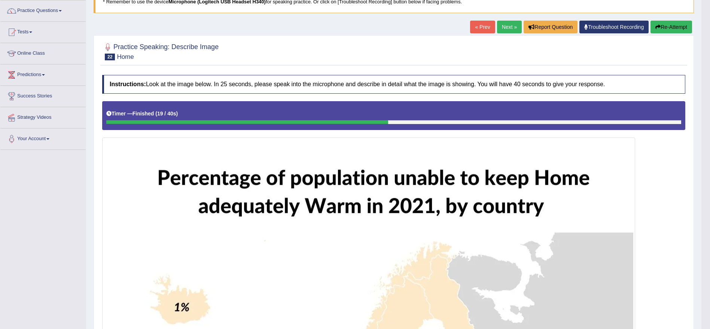
click at [683, 30] on button "Re-Attempt" at bounding box center [672, 27] width 42 height 13
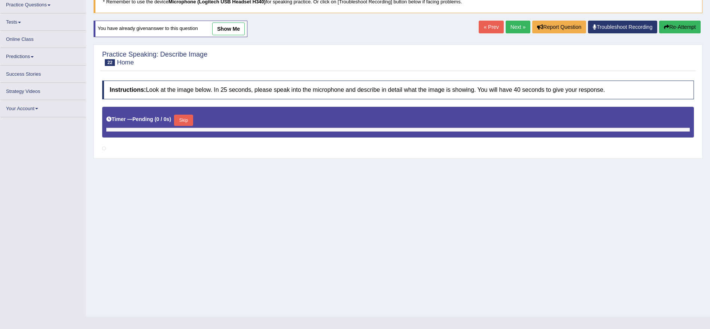
scroll to position [64, 0]
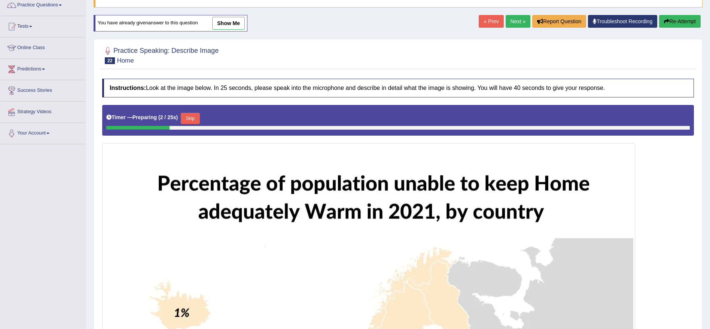
click at [196, 116] on button "Skip" at bounding box center [190, 118] width 19 height 11
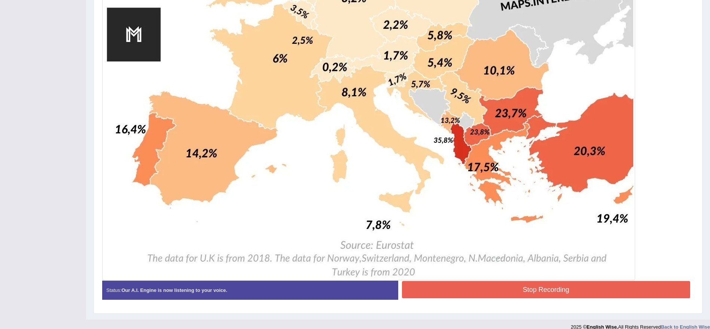
scroll to position [604, 0]
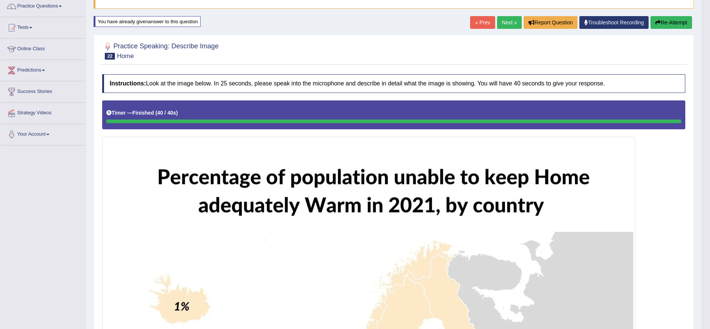
scroll to position [39, 0]
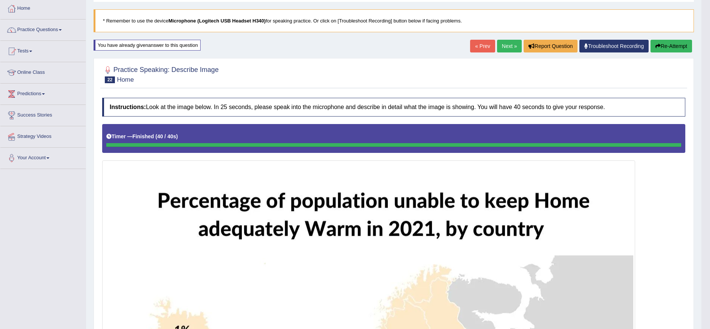
click at [509, 45] on link "Next »" at bounding box center [509, 46] width 25 height 13
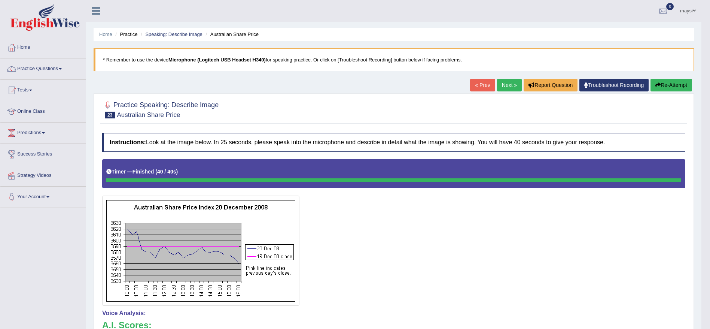
click at [515, 86] on link "Next »" at bounding box center [509, 85] width 25 height 13
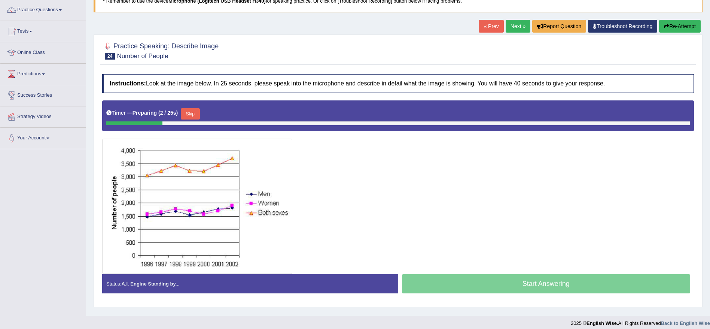
scroll to position [63, 0]
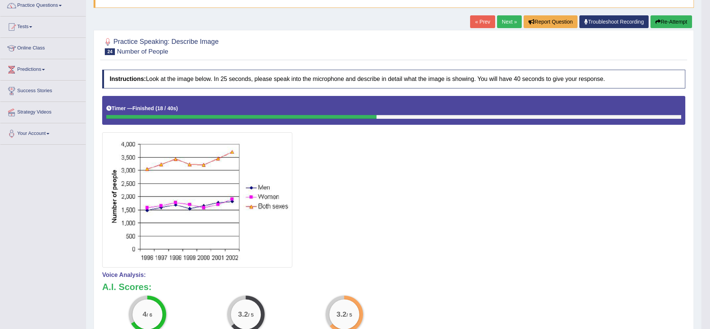
click at [676, 21] on button "Re-Attempt" at bounding box center [672, 21] width 42 height 13
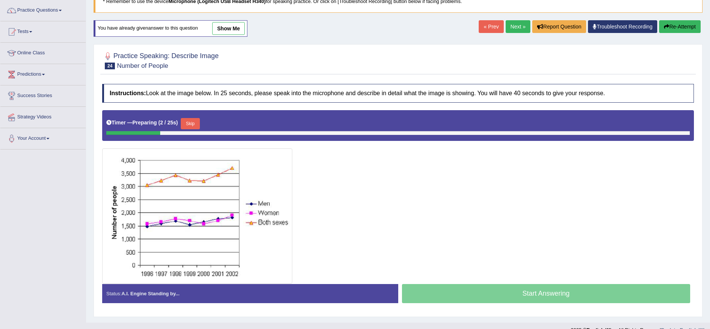
scroll to position [71, 0]
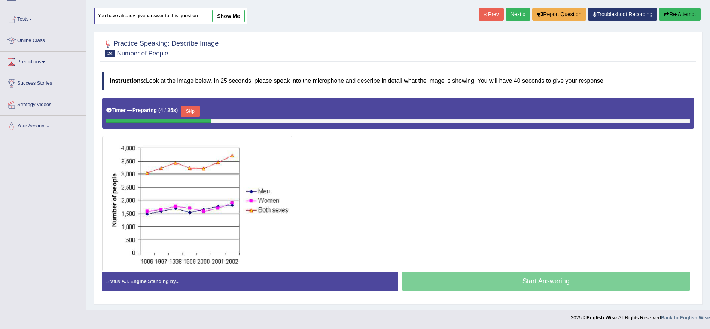
click at [195, 111] on button "Skip" at bounding box center [190, 111] width 19 height 11
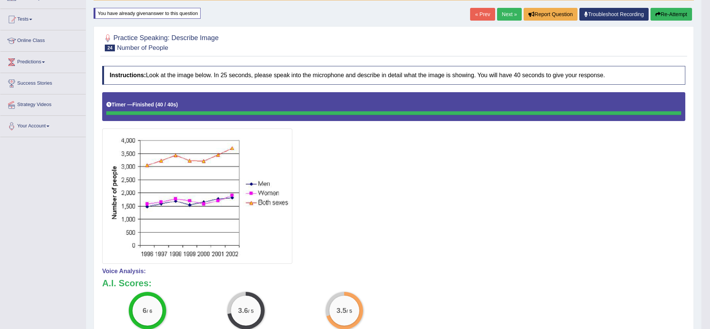
click at [507, 14] on link "Next »" at bounding box center [509, 14] width 25 height 13
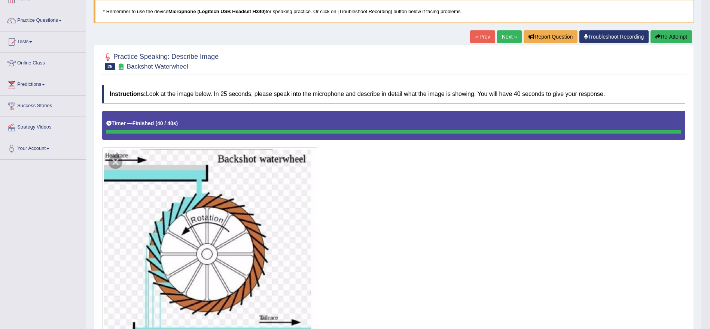
scroll to position [47, 0]
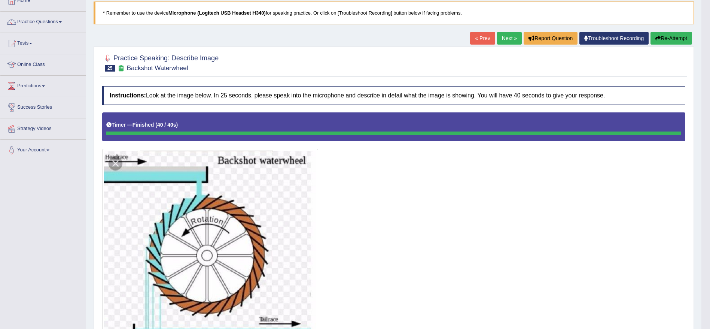
click at [660, 35] on button "Re-Attempt" at bounding box center [672, 38] width 42 height 13
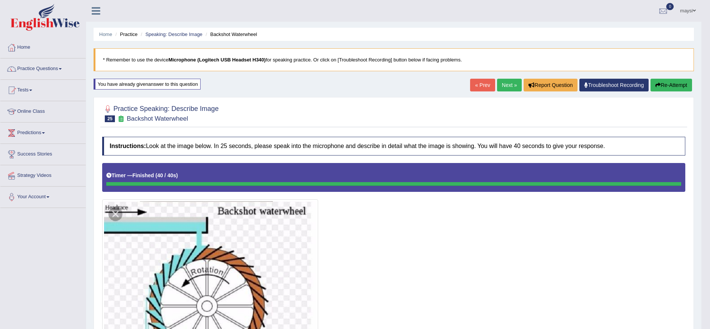
click at [511, 80] on link "Next »" at bounding box center [509, 85] width 25 height 13
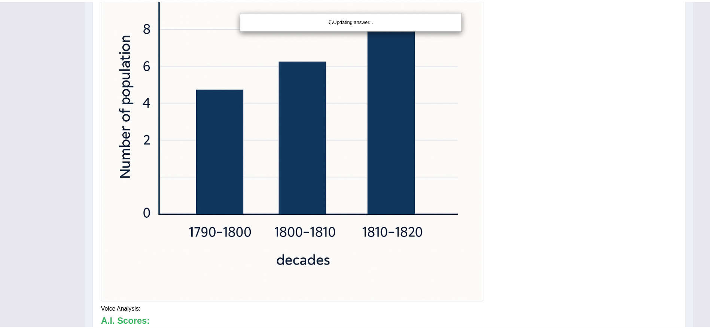
scroll to position [267, 0]
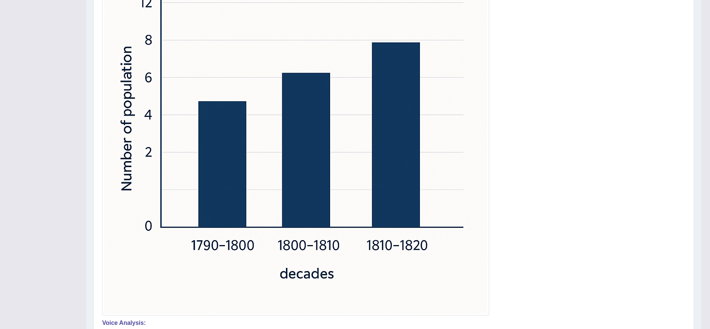
drag, startPoint x: 714, startPoint y: 164, endPoint x: 709, endPoint y: 74, distance: 90.0
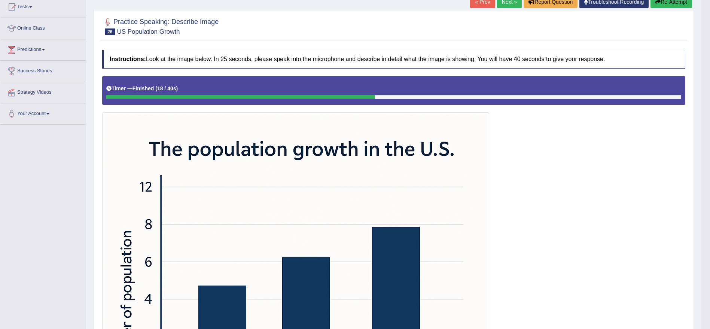
scroll to position [48, 0]
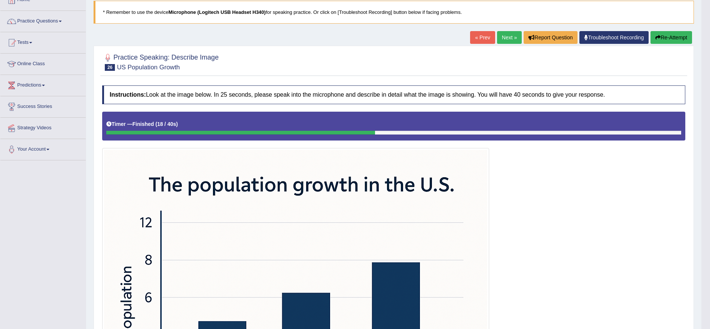
click at [673, 35] on button "Re-Attempt" at bounding box center [672, 37] width 42 height 13
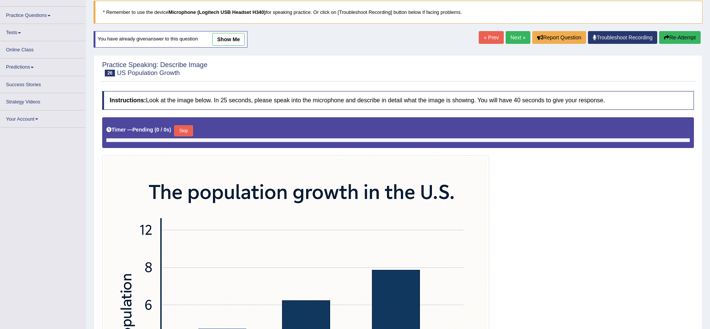
scroll to position [48, 0]
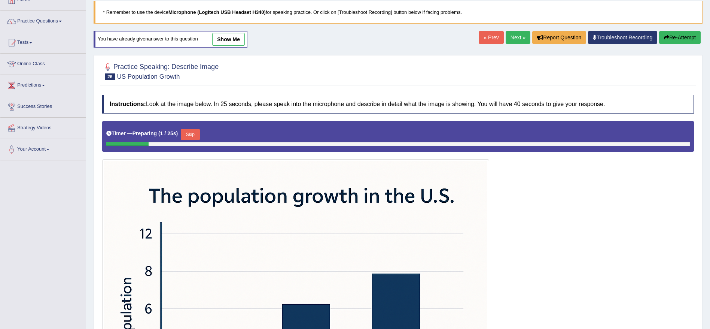
click at [194, 136] on button "Skip" at bounding box center [190, 134] width 19 height 11
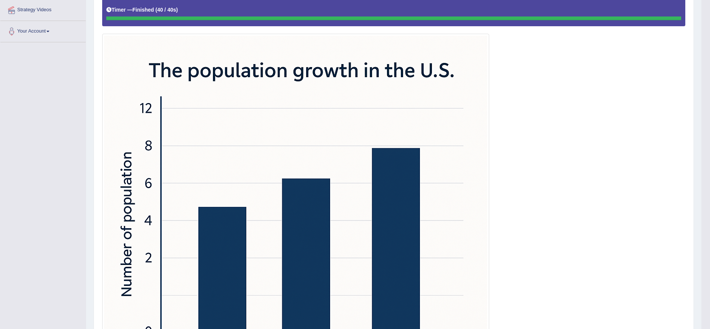
scroll to position [123, 0]
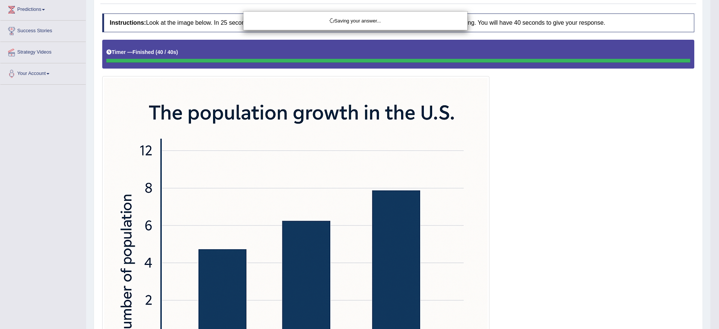
drag, startPoint x: 715, startPoint y: 228, endPoint x: 679, endPoint y: 149, distance: 87.0
click at [710, 148] on html "Toggle navigation Home Practice Questions Speaking Practice Read Aloud Repeat S…" at bounding box center [359, 41] width 719 height 329
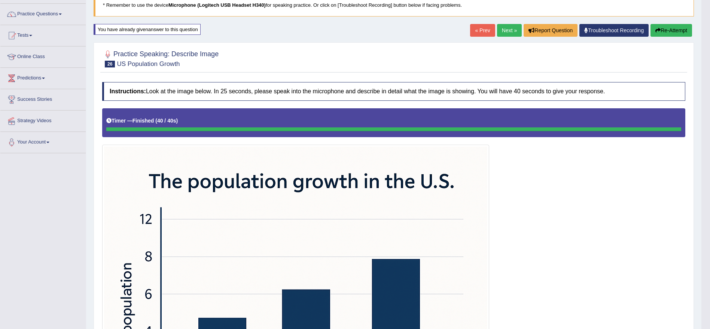
scroll to position [47, 0]
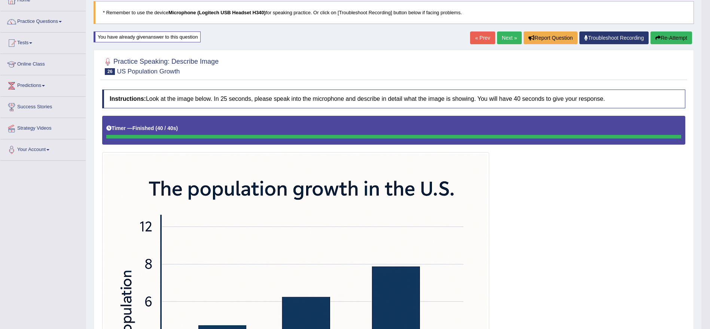
click at [668, 41] on button "Re-Attempt" at bounding box center [672, 37] width 42 height 13
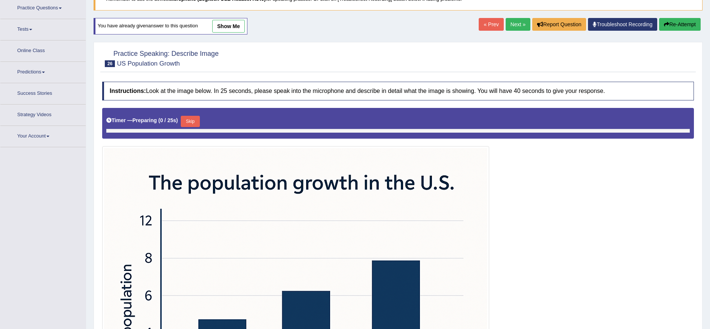
scroll to position [66, 0]
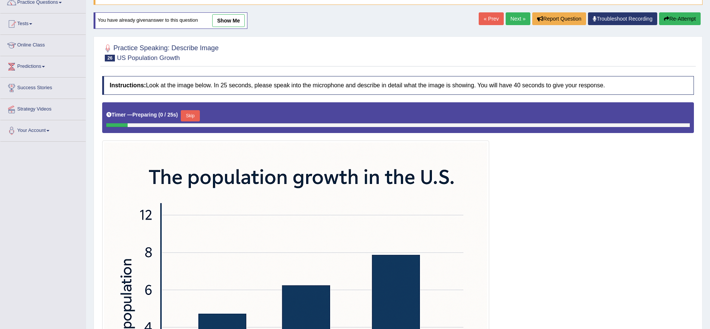
click at [190, 117] on button "Skip" at bounding box center [190, 115] width 19 height 11
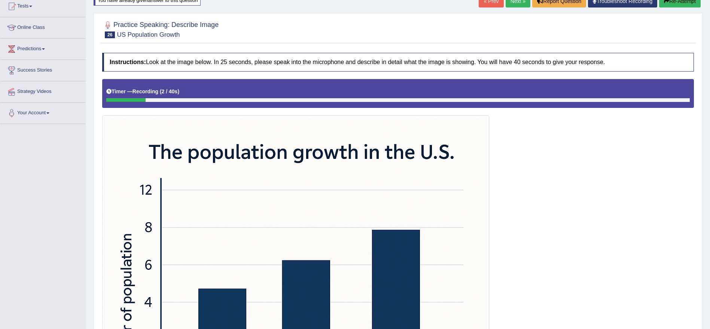
scroll to position [0, 0]
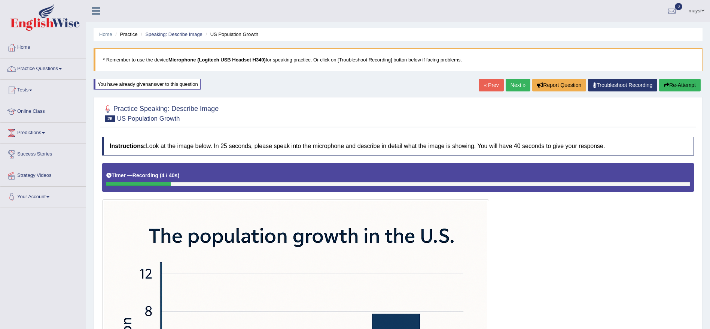
click at [690, 79] on button "Re-Attempt" at bounding box center [680, 85] width 42 height 13
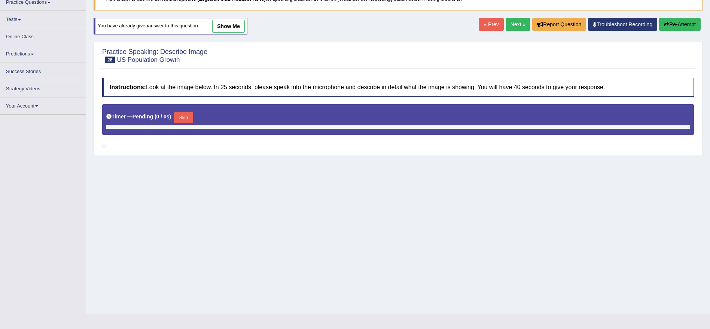
scroll to position [66, 0]
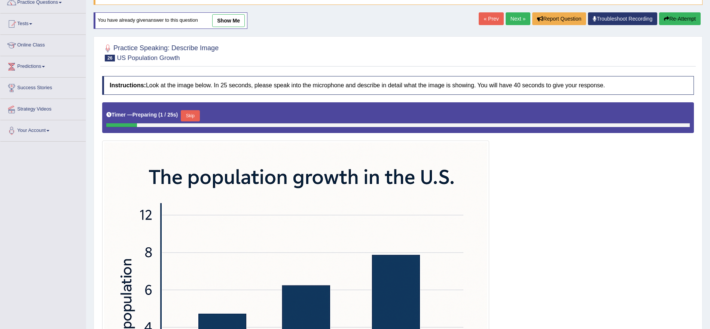
click at [189, 118] on button "Skip" at bounding box center [190, 115] width 19 height 11
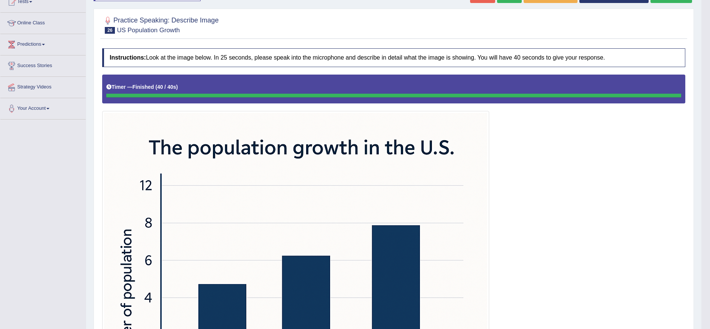
scroll to position [60, 0]
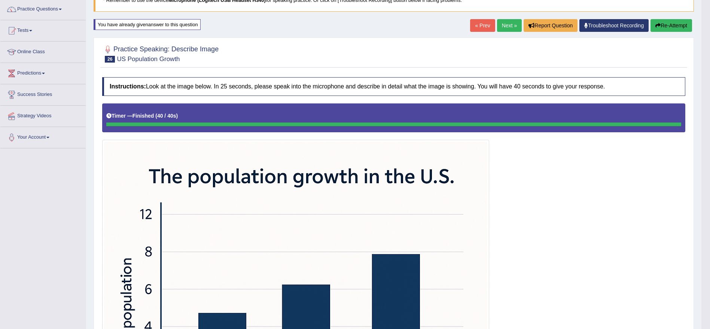
click at [676, 26] on button "Re-Attempt" at bounding box center [672, 25] width 42 height 13
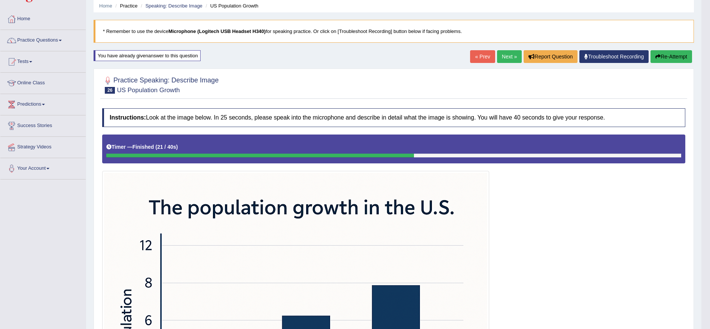
scroll to position [8, 0]
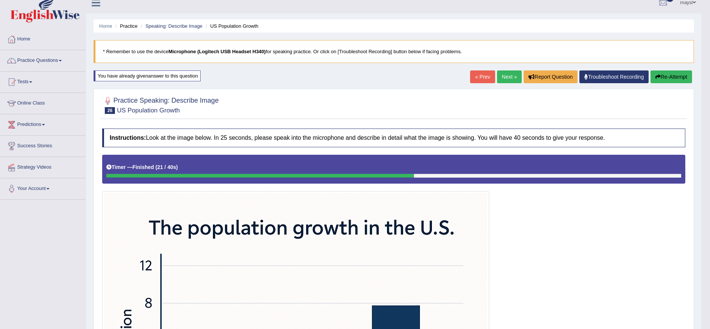
click at [671, 77] on button "Re-Attempt" at bounding box center [672, 76] width 42 height 13
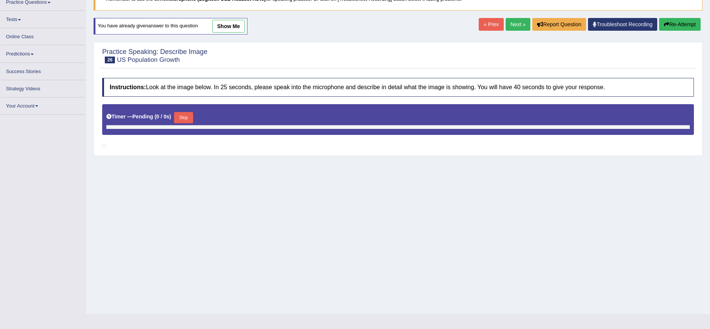
scroll to position [66, 0]
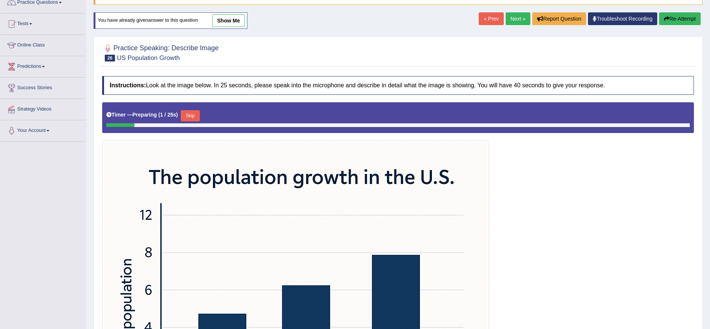
click at [192, 116] on button "Skip" at bounding box center [190, 115] width 19 height 11
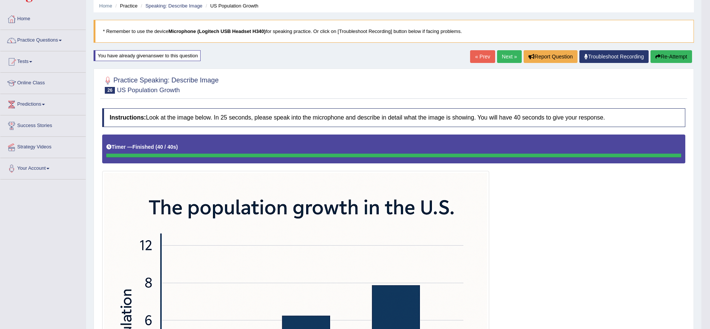
scroll to position [26, 0]
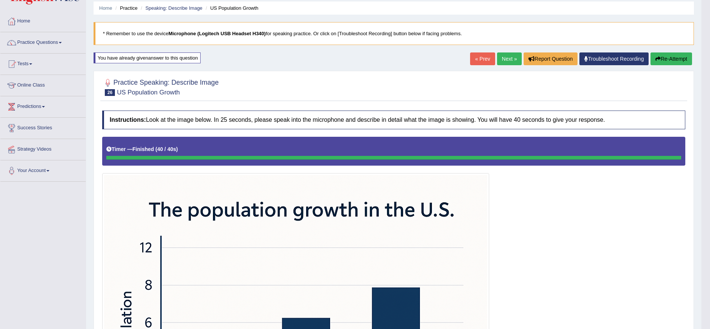
click at [513, 55] on link "Next »" at bounding box center [509, 58] width 25 height 13
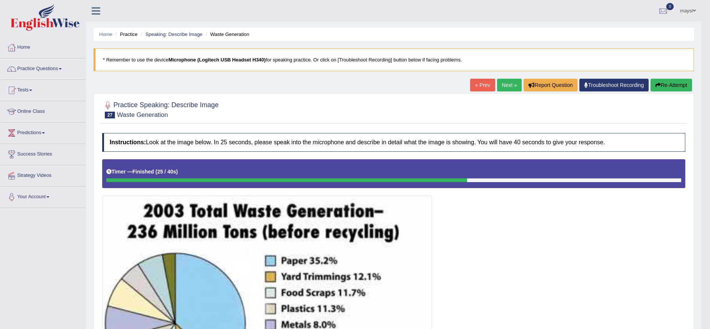
click at [681, 83] on button "Re-Attempt" at bounding box center [672, 85] width 42 height 13
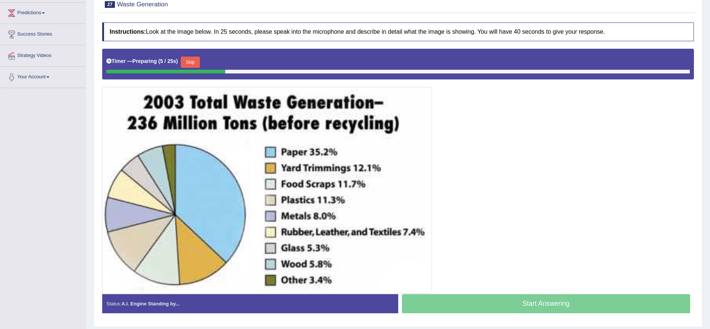
scroll to position [126, 0]
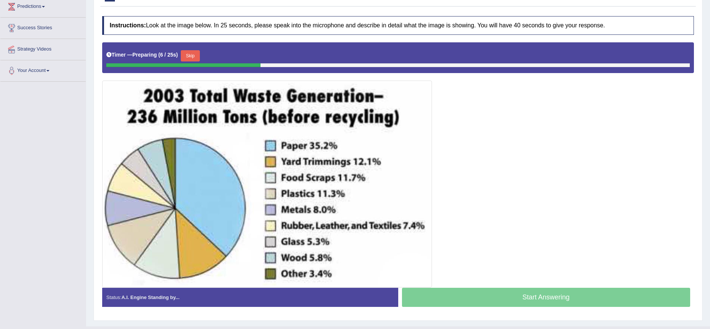
click at [196, 54] on button "Skip" at bounding box center [190, 55] width 19 height 11
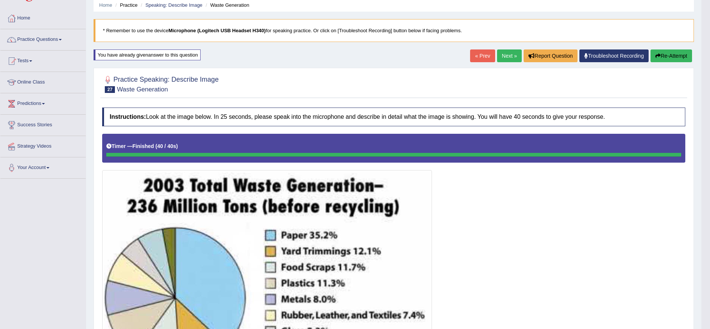
scroll to position [0, 0]
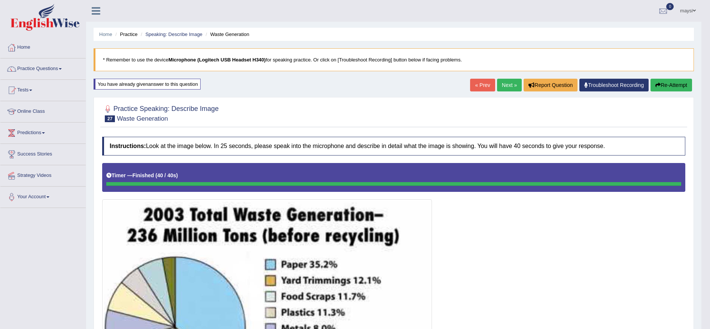
click at [514, 82] on link "Next »" at bounding box center [509, 85] width 25 height 13
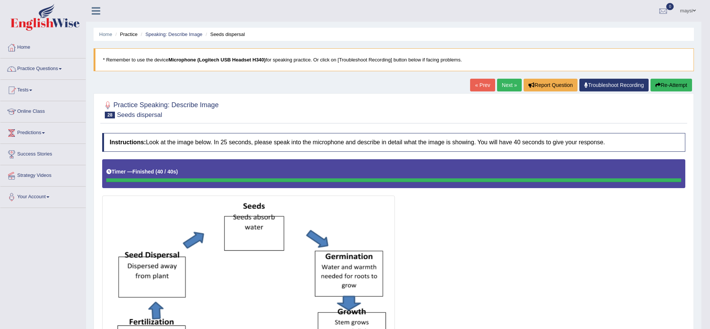
click at [497, 82] on link "Next »" at bounding box center [509, 85] width 25 height 13
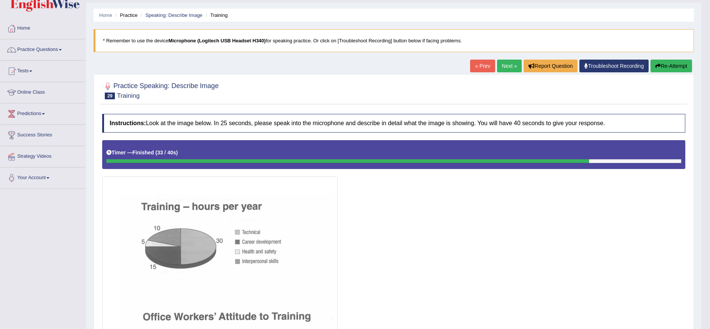
scroll to position [6, 0]
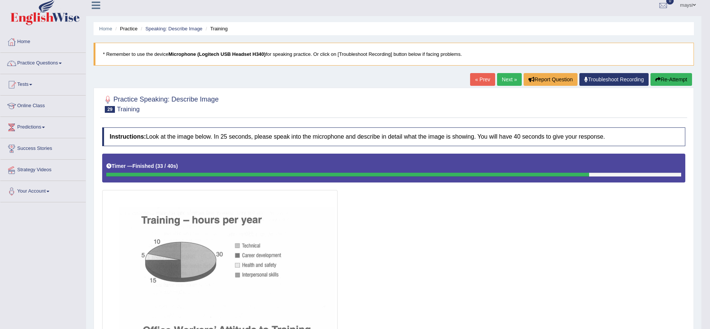
click at [509, 78] on link "Next »" at bounding box center [509, 79] width 25 height 13
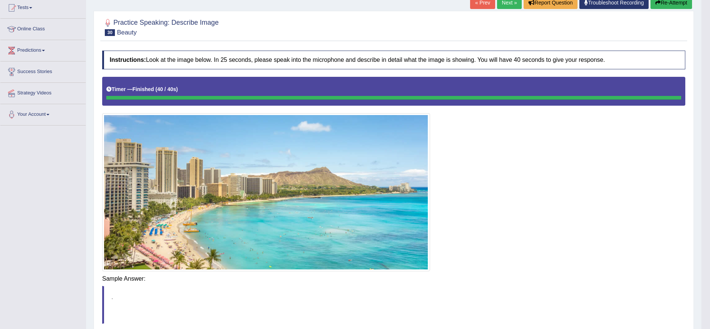
scroll to position [90, 0]
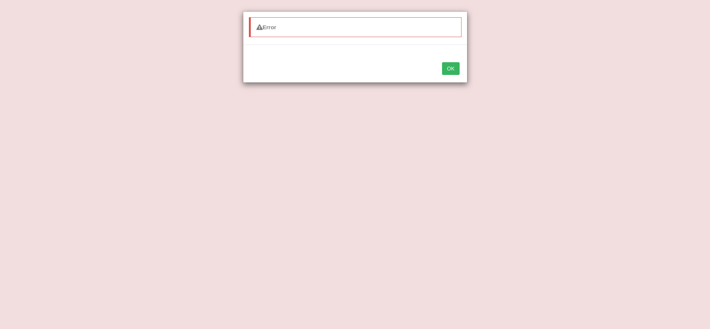
click at [450, 68] on button "OK" at bounding box center [450, 68] width 17 height 13
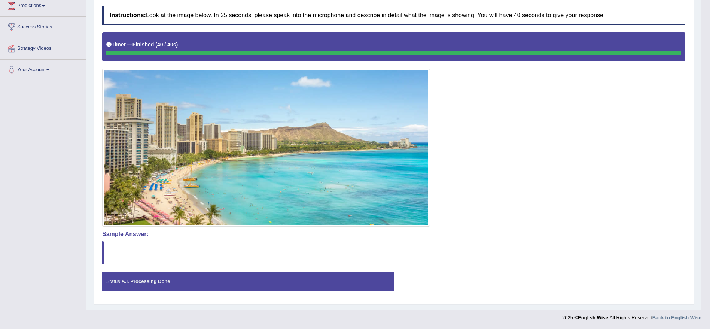
scroll to position [31, 0]
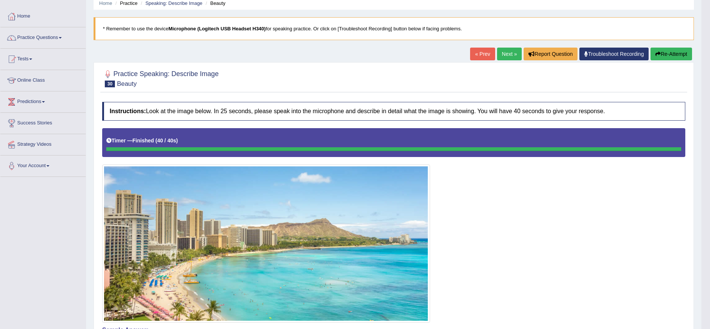
click at [686, 52] on button "Re-Attempt" at bounding box center [672, 54] width 42 height 13
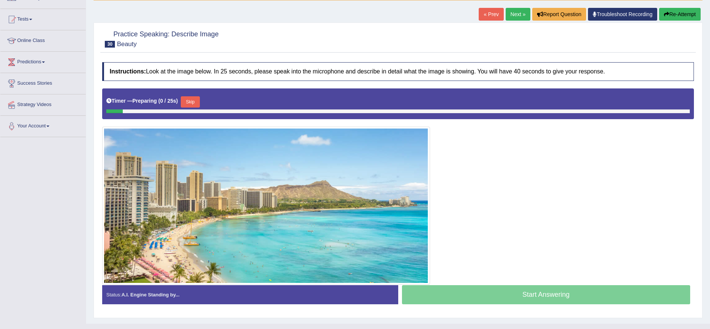
scroll to position [84, 0]
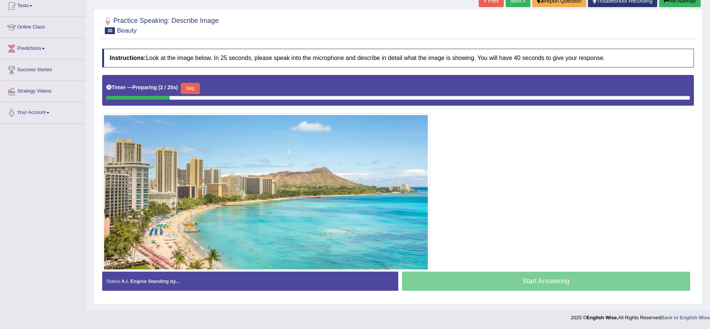
click at [192, 86] on button "Skip" at bounding box center [190, 88] width 19 height 11
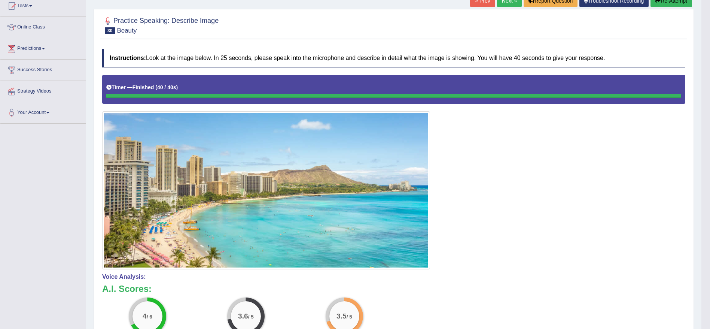
scroll to position [0, 0]
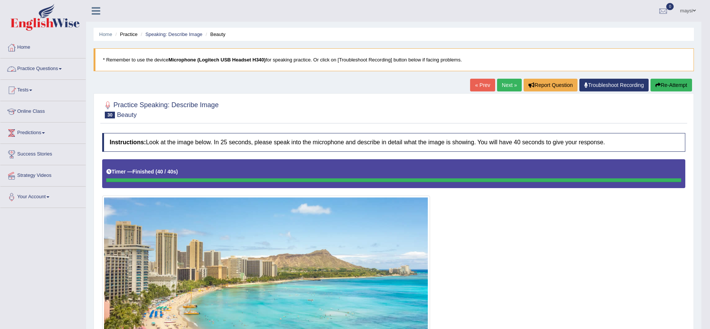
click at [45, 71] on link "Practice Questions" at bounding box center [42, 67] width 85 height 19
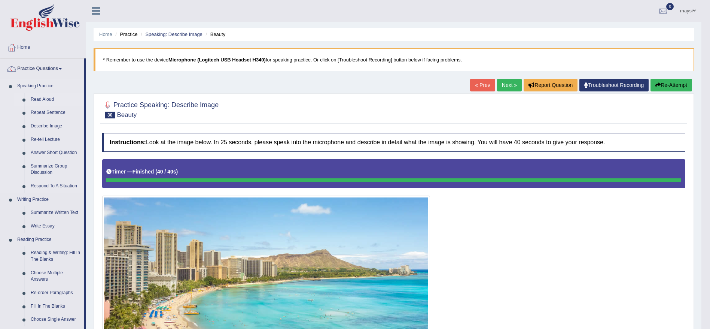
click at [45, 100] on link "Read Aloud" at bounding box center [55, 99] width 57 height 13
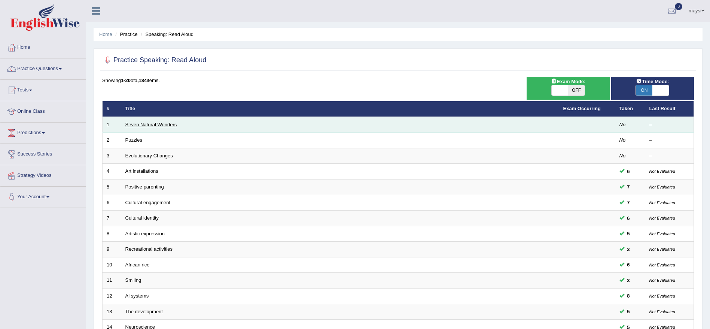
click at [168, 122] on link "Seven Natural Wonders" at bounding box center [151, 125] width 52 height 6
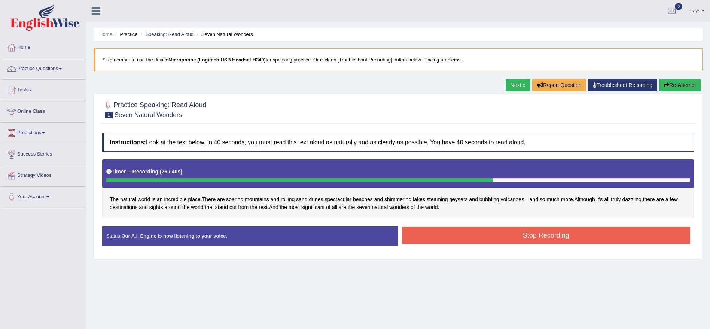
click at [427, 230] on button "Stop Recording" at bounding box center [546, 235] width 289 height 17
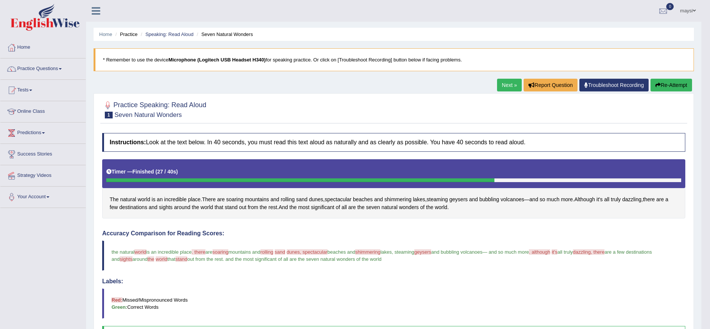
click at [511, 89] on link "Next »" at bounding box center [509, 85] width 25 height 13
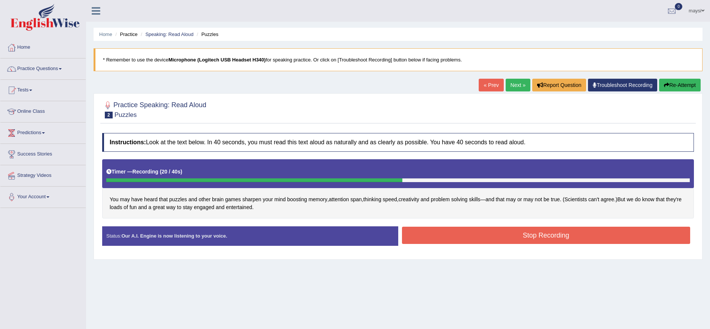
click at [640, 233] on button "Stop Recording" at bounding box center [546, 235] width 289 height 17
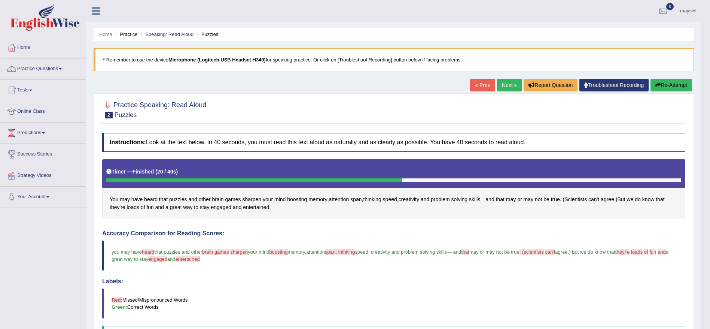
click at [674, 83] on button "Re-Attempt" at bounding box center [672, 85] width 42 height 13
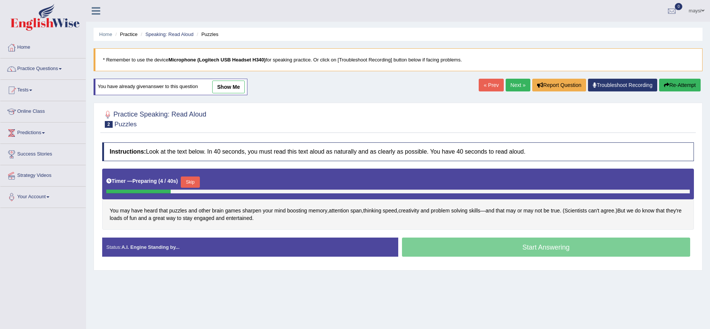
click at [195, 184] on button "Skip" at bounding box center [190, 181] width 19 height 11
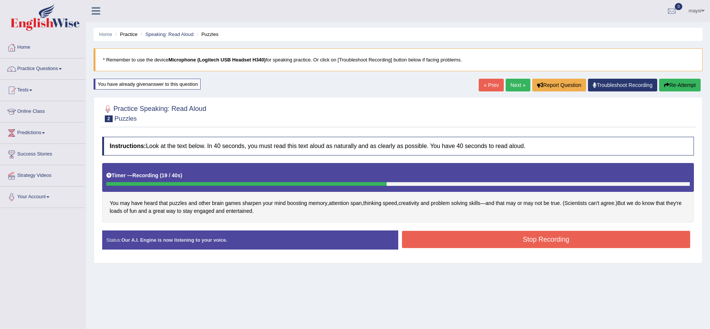
click at [488, 241] on button "Stop Recording" at bounding box center [546, 239] width 289 height 17
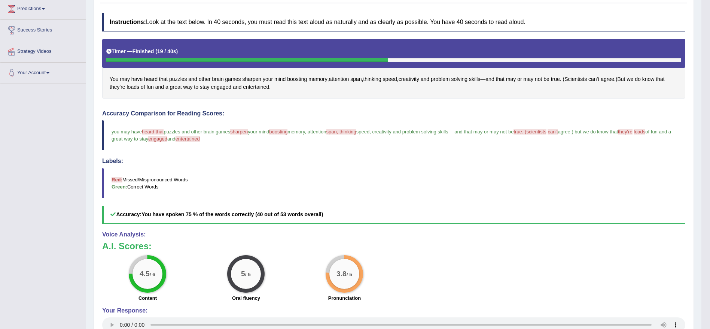
scroll to position [135, 0]
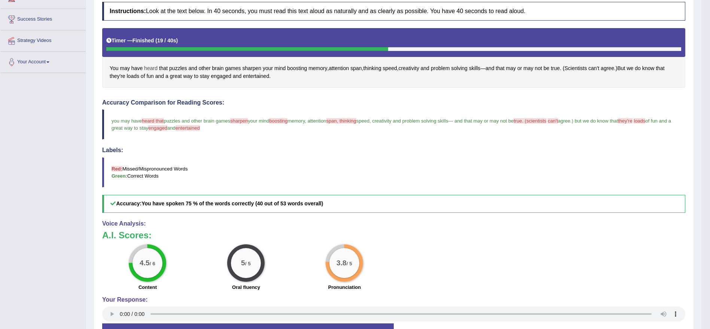
click at [156, 68] on span "heard" at bounding box center [150, 68] width 13 height 8
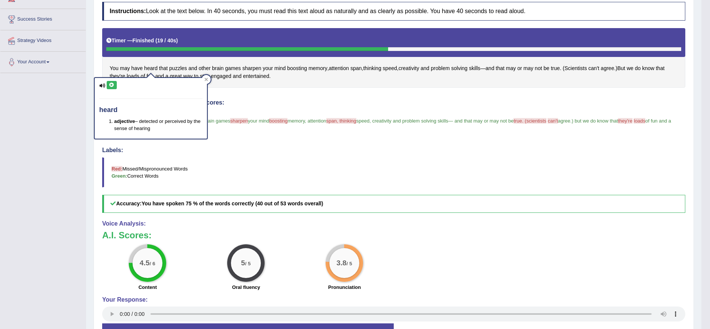
click at [104, 85] on icon at bounding box center [102, 85] width 6 height 5
click at [112, 85] on icon at bounding box center [112, 85] width 6 height 4
click at [266, 152] on h4 "Labels:" at bounding box center [393, 150] width 583 height 7
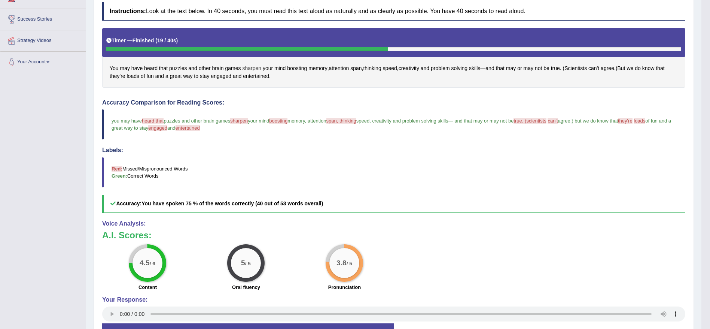
click at [257, 70] on span "sharpen" at bounding box center [251, 68] width 19 height 8
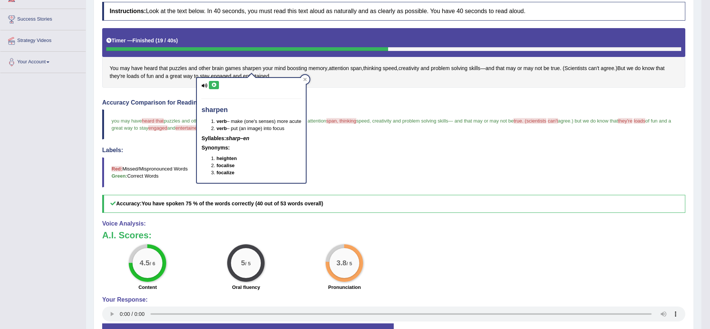
click at [215, 83] on icon at bounding box center [214, 85] width 6 height 4
click at [307, 80] on icon at bounding box center [305, 79] width 3 height 3
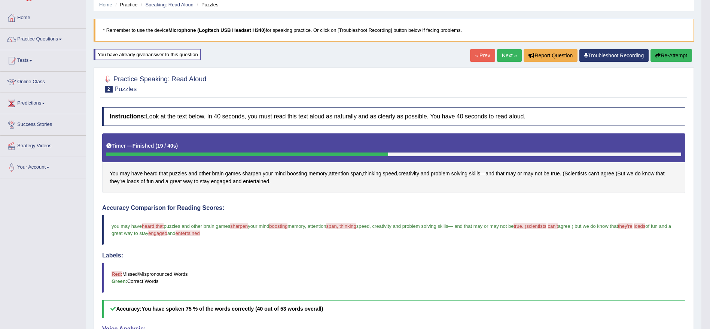
scroll to position [27, 0]
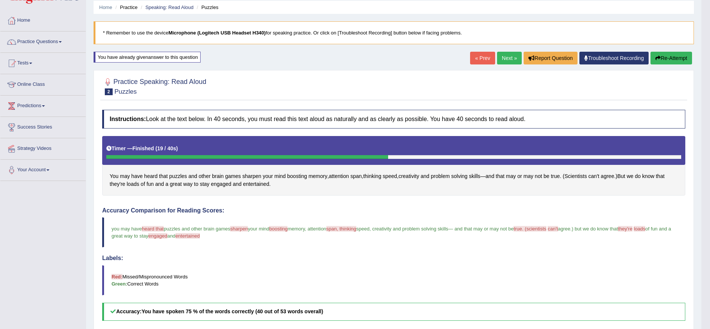
click at [671, 55] on button "Re-Attempt" at bounding box center [672, 58] width 42 height 13
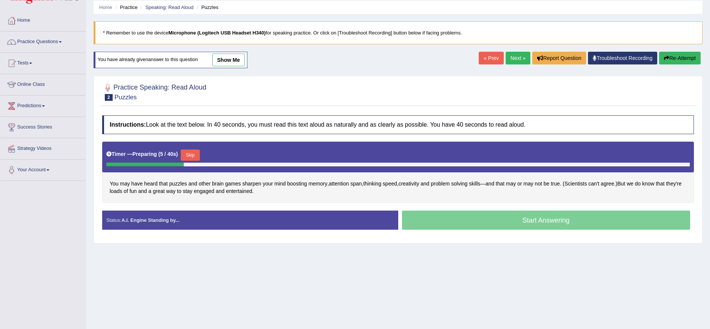
click at [200, 153] on button "Skip" at bounding box center [190, 154] width 19 height 11
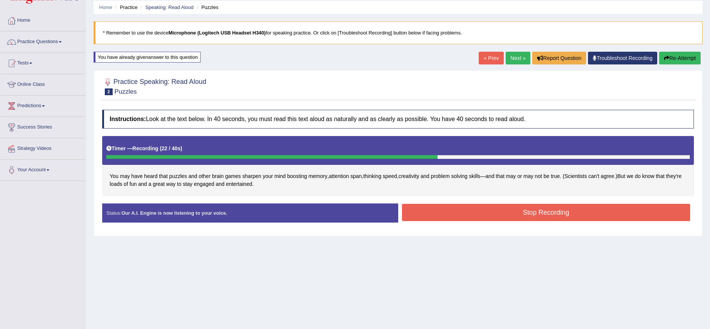
click at [525, 212] on button "Stop Recording" at bounding box center [546, 212] width 289 height 17
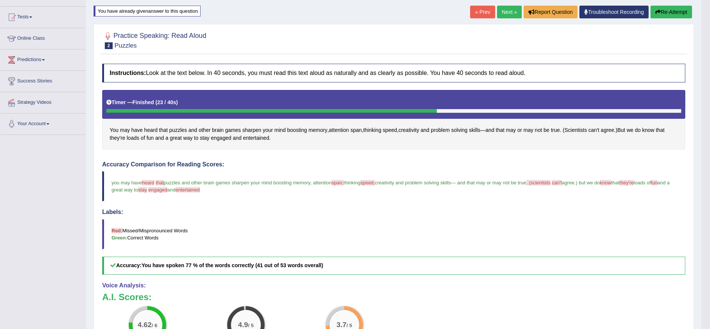
scroll to position [79, 0]
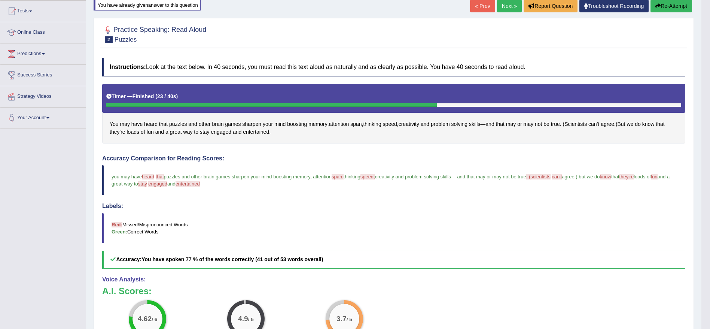
click at [673, 1] on button "Re-Attempt" at bounding box center [672, 6] width 42 height 13
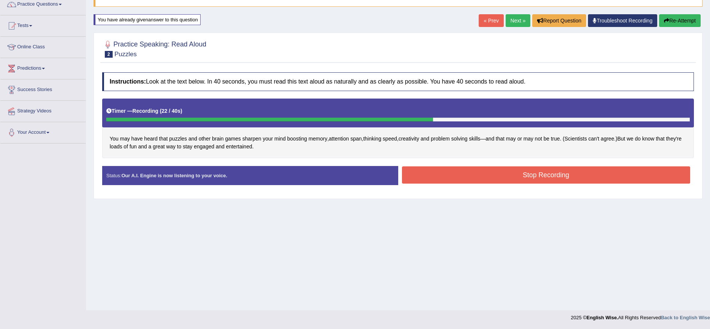
click at [476, 172] on button "Stop Recording" at bounding box center [546, 174] width 289 height 17
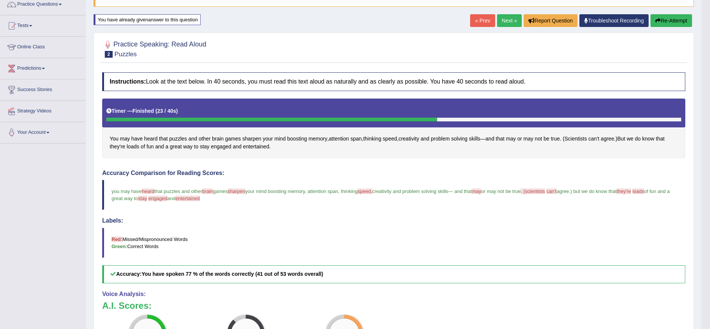
click at [677, 24] on button "Re-Attempt" at bounding box center [672, 20] width 42 height 13
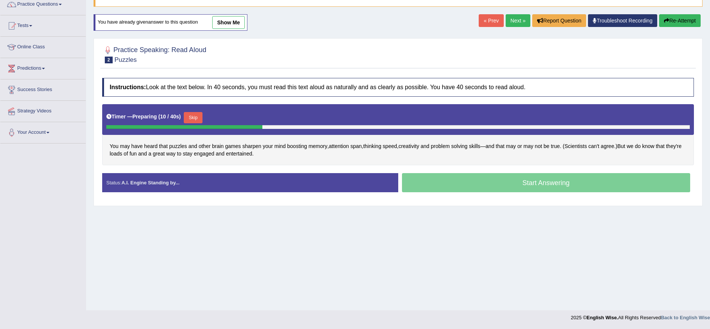
click at [191, 119] on button "Skip" at bounding box center [193, 117] width 19 height 11
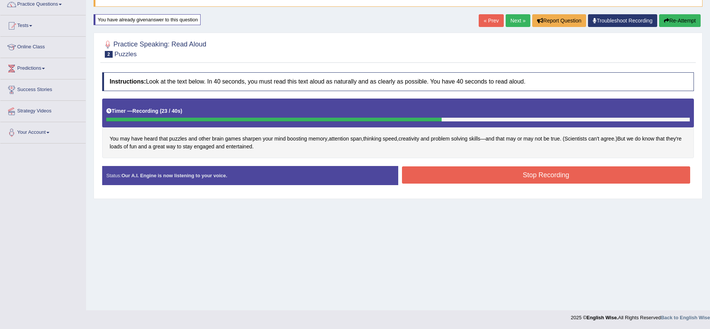
click at [437, 177] on button "Stop Recording" at bounding box center [546, 174] width 289 height 17
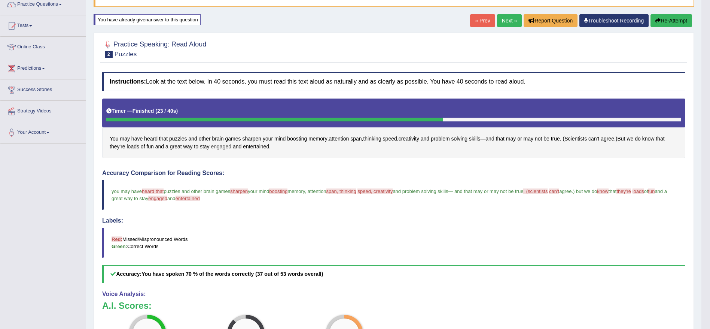
click at [219, 146] on span "engaged" at bounding box center [221, 147] width 21 height 8
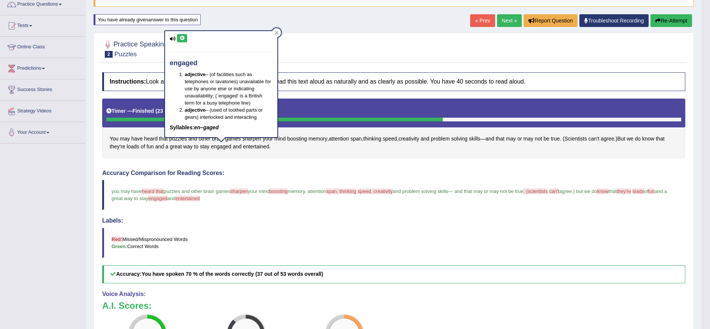
click at [183, 39] on icon at bounding box center [182, 38] width 6 height 4
click at [276, 31] on icon at bounding box center [276, 32] width 3 height 3
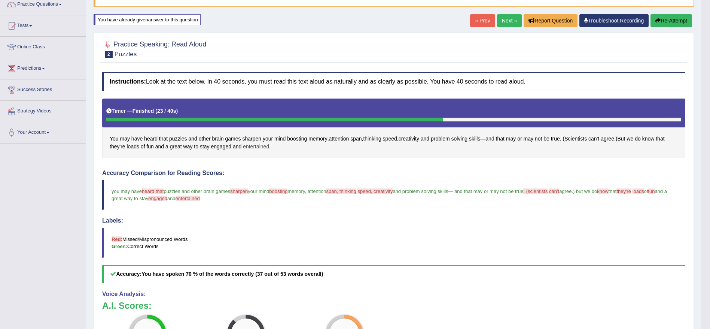
click at [254, 145] on span "entertained" at bounding box center [256, 147] width 26 height 8
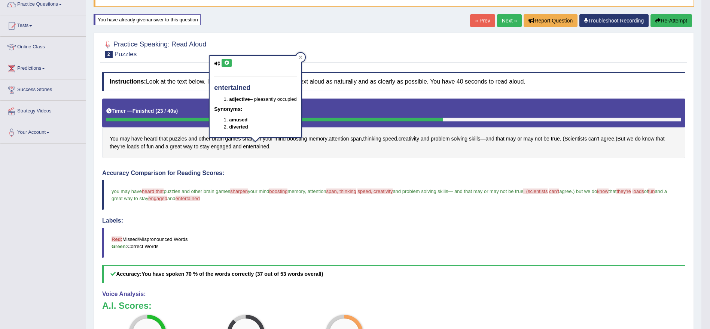
click at [228, 59] on button at bounding box center [227, 63] width 10 height 8
click at [303, 57] on icon at bounding box center [301, 57] width 4 height 4
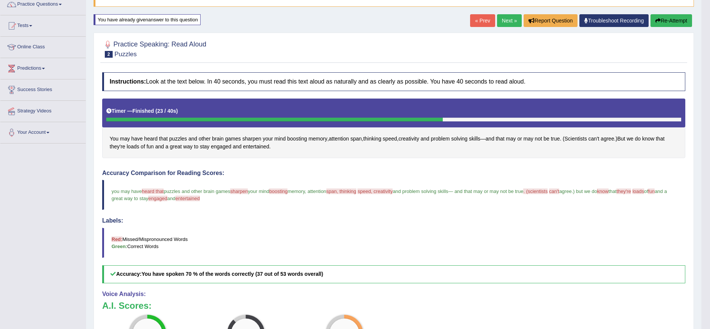
click at [659, 19] on icon "button" at bounding box center [658, 20] width 5 height 5
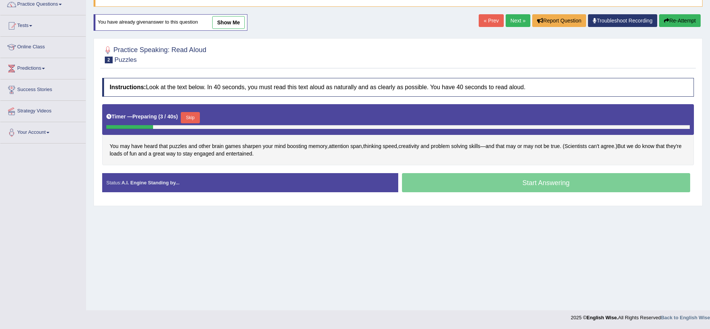
click at [189, 119] on button "Skip" at bounding box center [190, 117] width 19 height 11
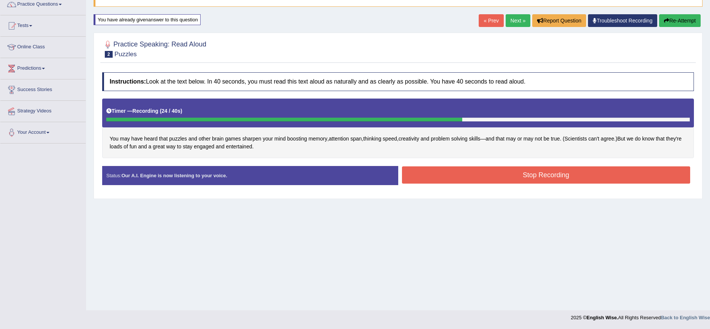
click at [441, 174] on button "Stop Recording" at bounding box center [546, 174] width 289 height 17
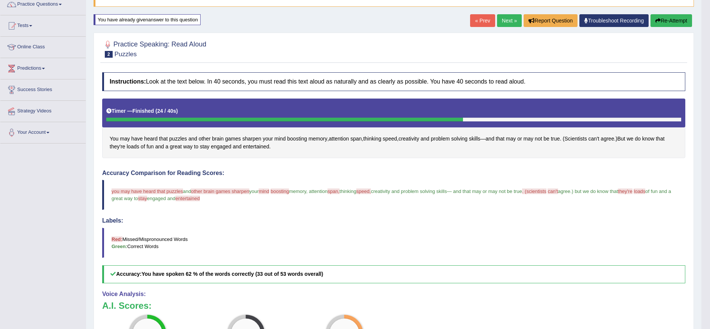
click at [665, 19] on button "Re-Attempt" at bounding box center [672, 20] width 42 height 13
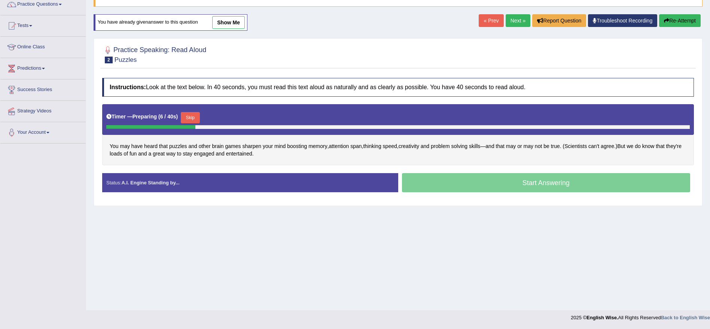
click at [195, 116] on button "Skip" at bounding box center [190, 117] width 19 height 11
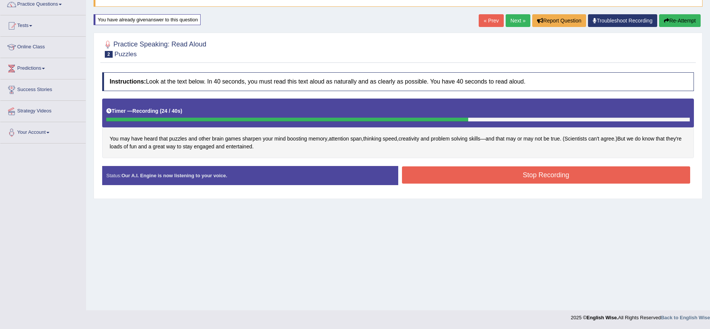
click at [564, 173] on button "Stop Recording" at bounding box center [546, 174] width 289 height 17
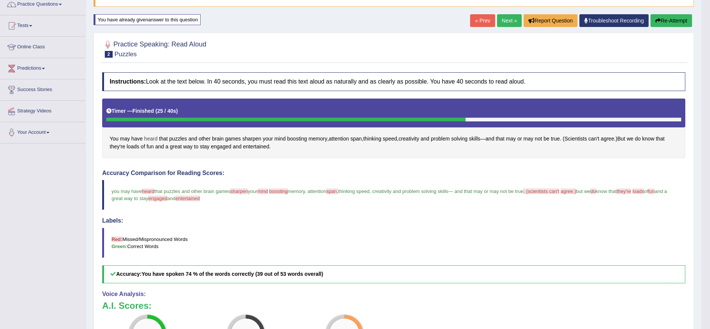
click at [153, 140] on span "heard" at bounding box center [150, 139] width 13 height 8
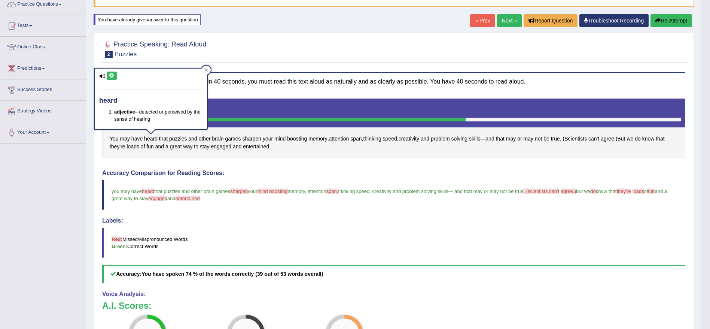
click at [112, 75] on icon at bounding box center [112, 75] width 6 height 4
click at [206, 71] on icon at bounding box center [206, 70] width 4 height 4
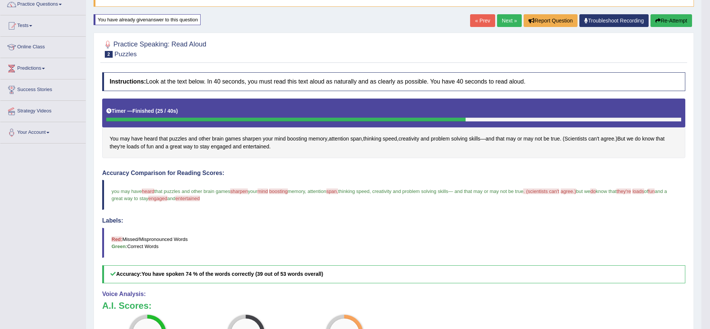
click at [667, 22] on button "Re-Attempt" at bounding box center [672, 20] width 42 height 13
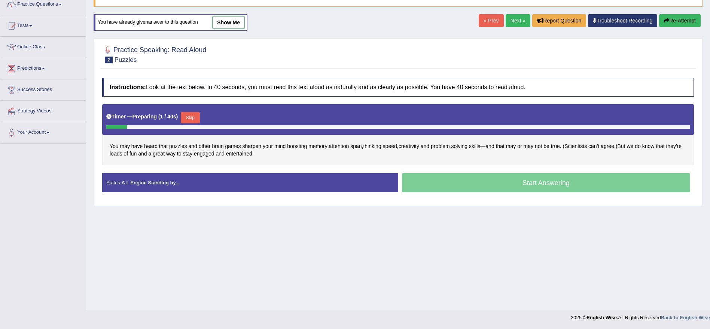
click at [198, 118] on button "Skip" at bounding box center [190, 117] width 19 height 11
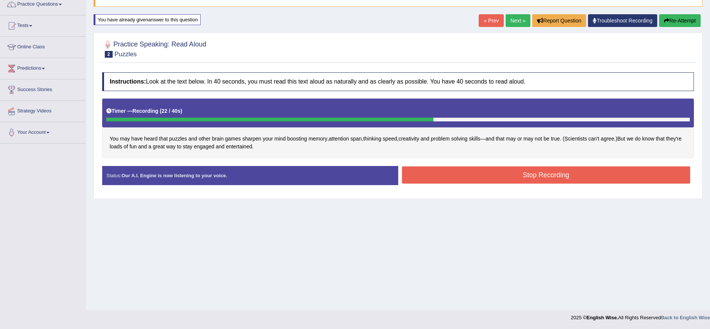
click at [487, 170] on button "Stop Recording" at bounding box center [546, 174] width 289 height 17
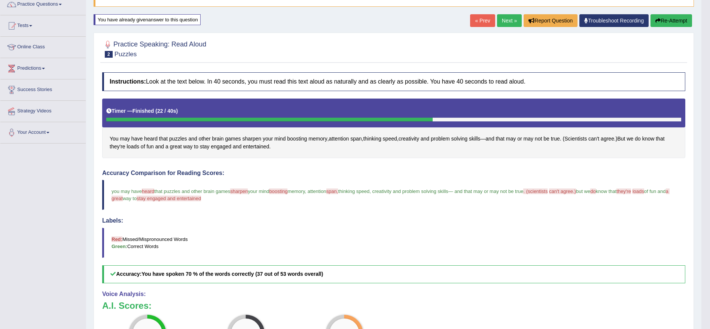
click at [503, 24] on link "Next »" at bounding box center [509, 20] width 25 height 13
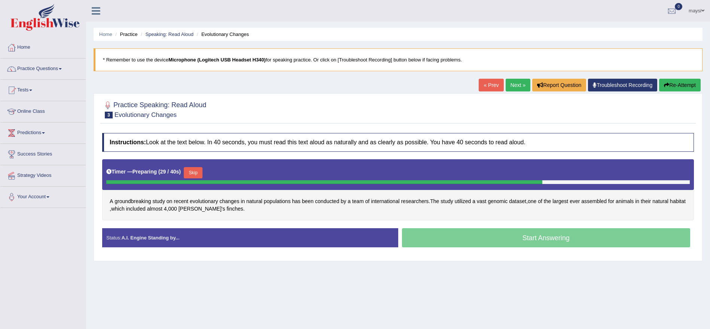
click at [193, 175] on button "Skip" at bounding box center [193, 172] width 19 height 11
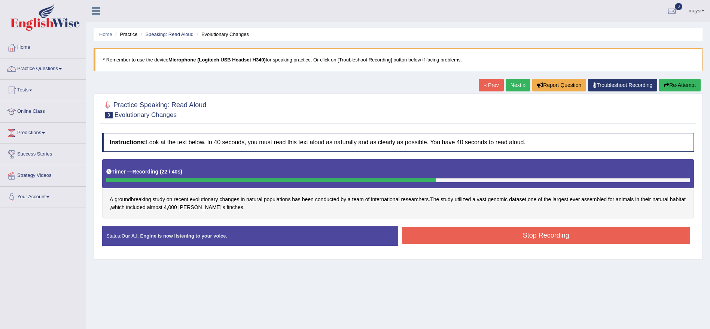
click at [447, 232] on button "Stop Recording" at bounding box center [546, 235] width 289 height 17
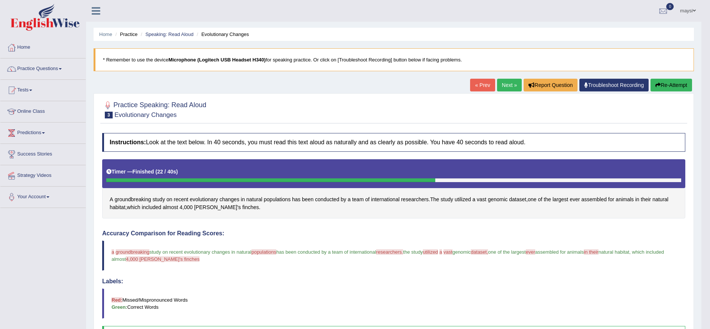
click at [659, 83] on button "Re-Attempt" at bounding box center [672, 85] width 42 height 13
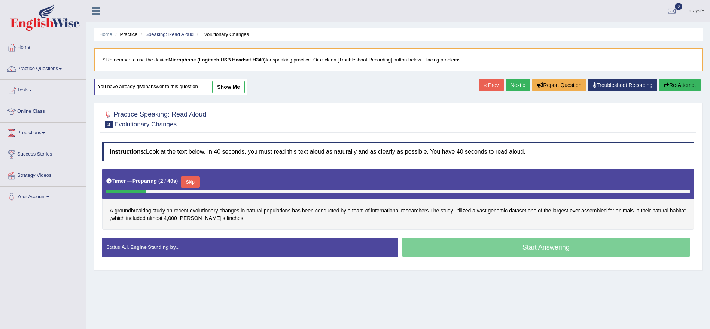
click at [191, 179] on button "Skip" at bounding box center [190, 181] width 19 height 11
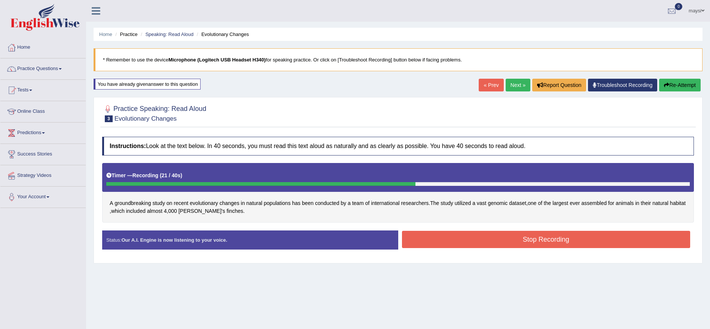
click at [448, 245] on button "Stop Recording" at bounding box center [546, 239] width 289 height 17
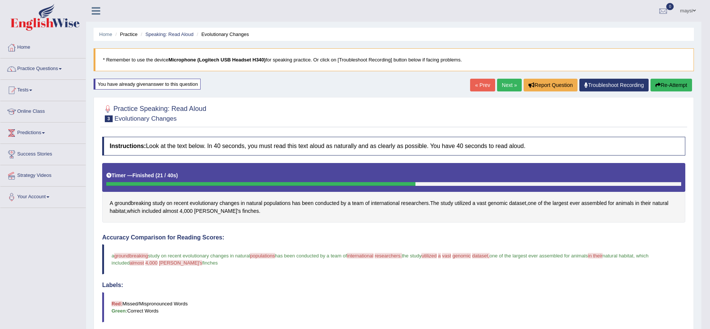
click at [662, 81] on button "Re-Attempt" at bounding box center [672, 85] width 42 height 13
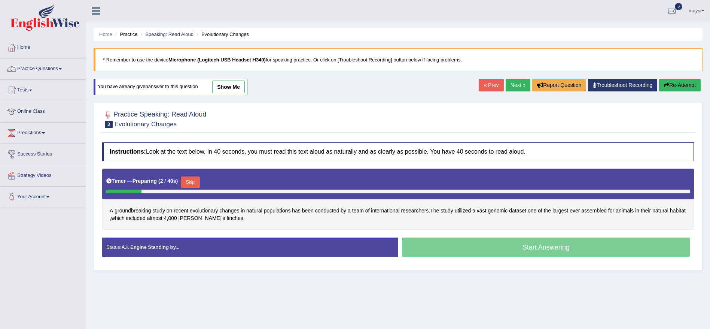
click at [195, 178] on button "Skip" at bounding box center [190, 181] width 19 height 11
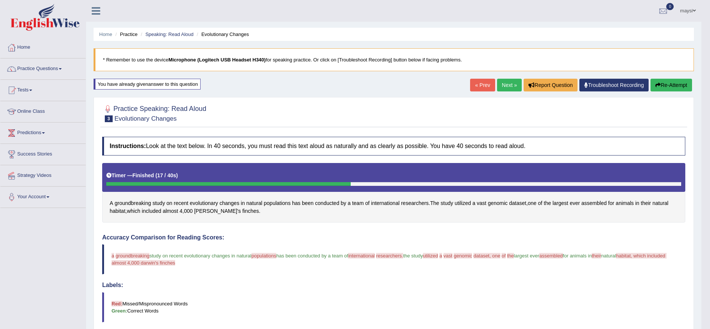
click at [663, 88] on button "Re-Attempt" at bounding box center [672, 85] width 42 height 13
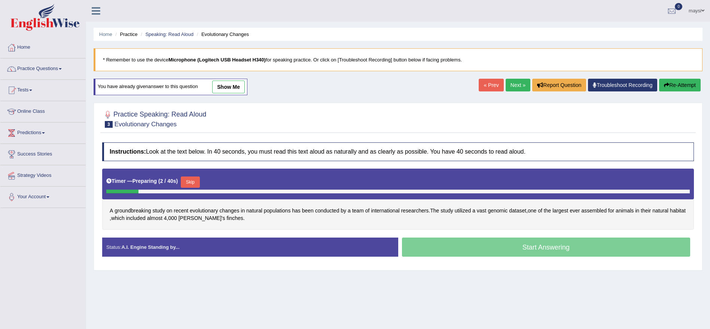
click at [192, 179] on button "Skip" at bounding box center [190, 181] width 19 height 11
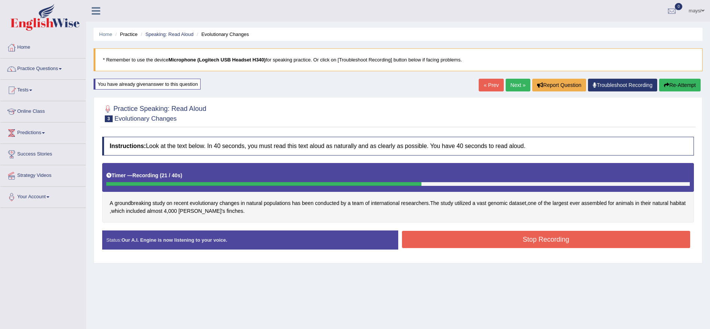
click at [479, 237] on button "Stop Recording" at bounding box center [546, 239] width 289 height 17
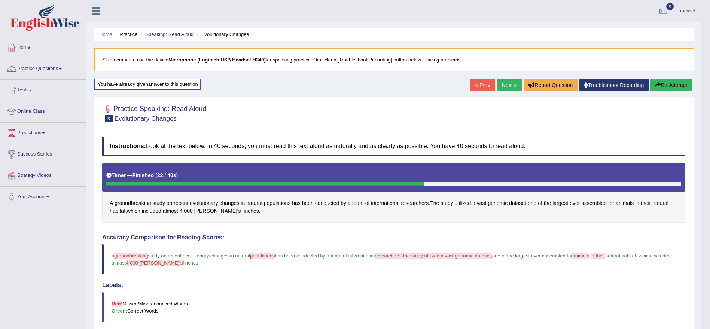
click at [688, 88] on button "Re-Attempt" at bounding box center [672, 85] width 42 height 13
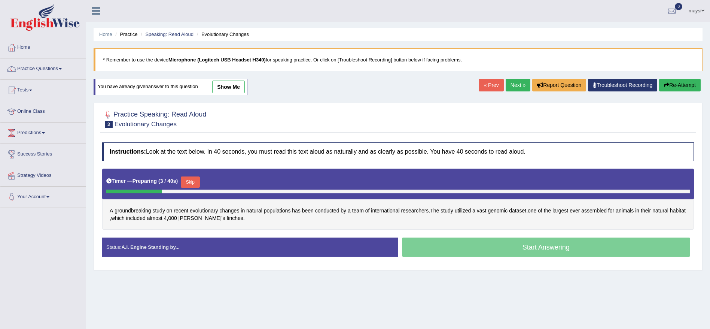
click at [193, 182] on button "Skip" at bounding box center [190, 181] width 19 height 11
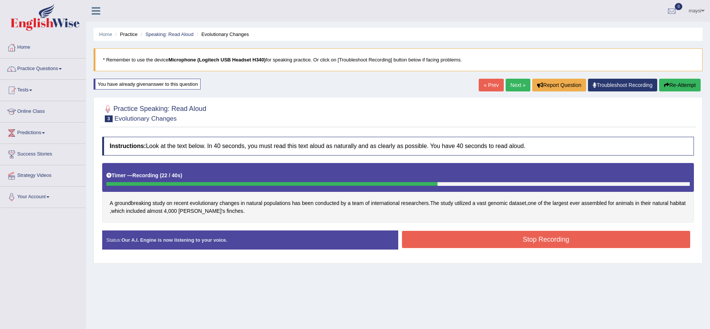
click at [447, 234] on button "Stop Recording" at bounding box center [546, 239] width 289 height 17
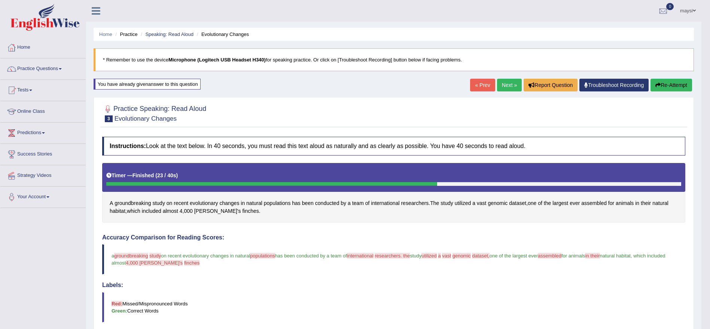
click at [667, 85] on button "Re-Attempt" at bounding box center [672, 85] width 42 height 13
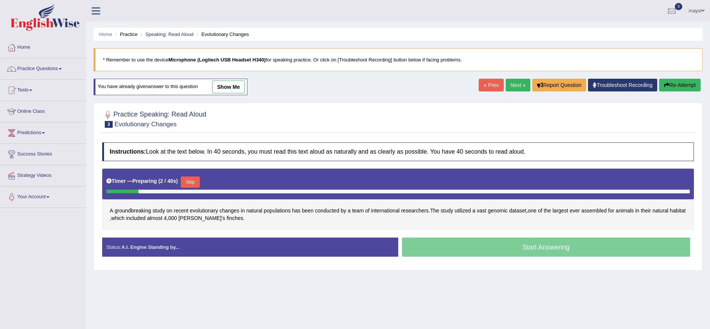
click at [200, 182] on button "Skip" at bounding box center [190, 181] width 19 height 11
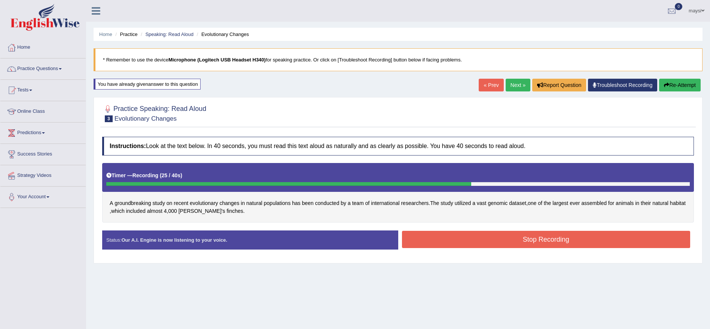
click at [441, 242] on button "Stop Recording" at bounding box center [546, 239] width 289 height 17
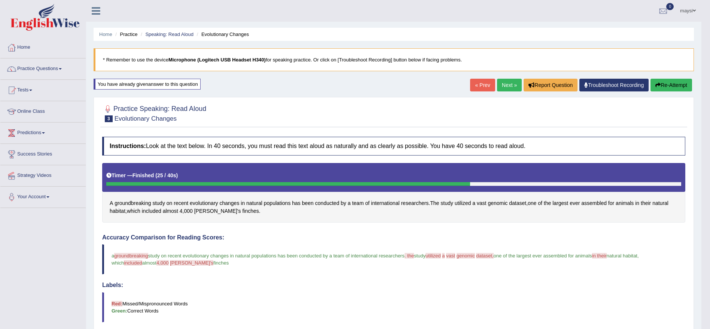
click at [683, 86] on button "Re-Attempt" at bounding box center [672, 85] width 42 height 13
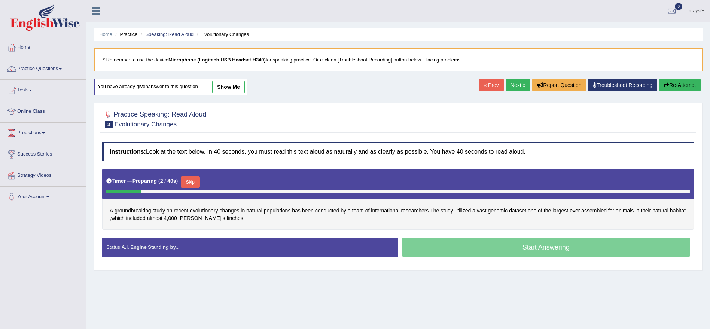
click at [200, 180] on button "Skip" at bounding box center [190, 181] width 19 height 11
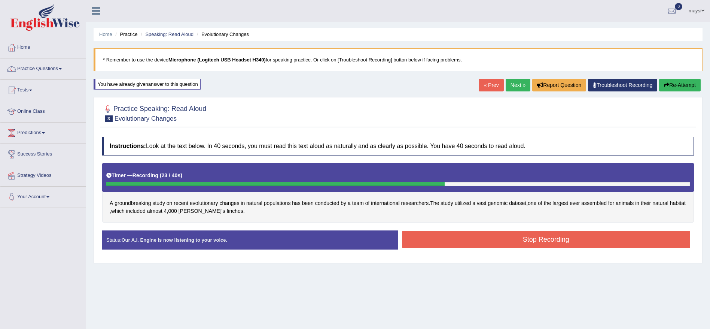
click at [421, 238] on button "Stop Recording" at bounding box center [546, 239] width 289 height 17
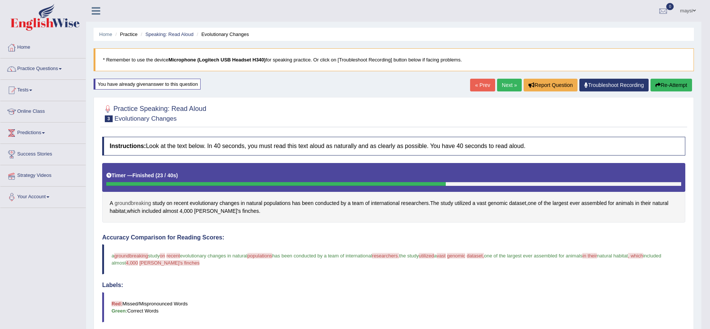
click at [136, 206] on span "groundbreaking" at bounding box center [133, 203] width 36 height 8
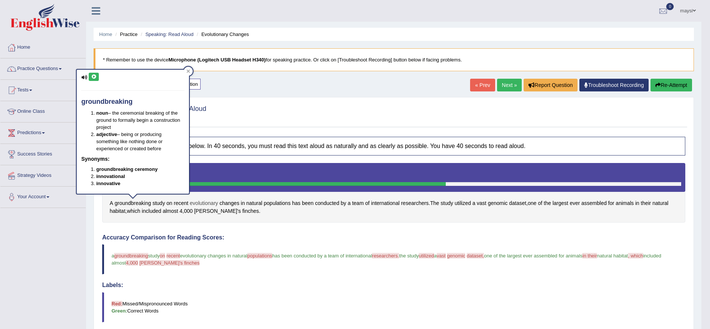
click at [197, 206] on span "evolutionary" at bounding box center [204, 203] width 28 height 8
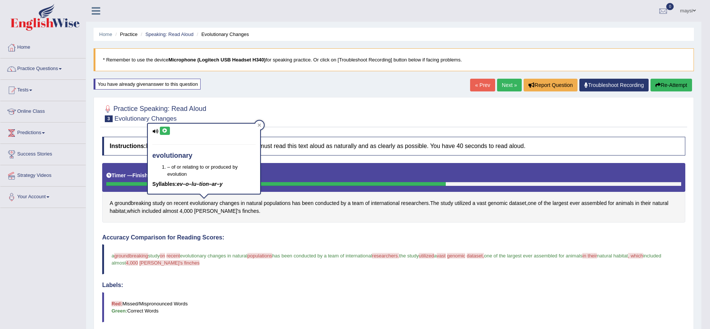
click at [164, 130] on icon at bounding box center [165, 130] width 6 height 4
click at [145, 204] on span "groundbreaking" at bounding box center [133, 203] width 36 height 8
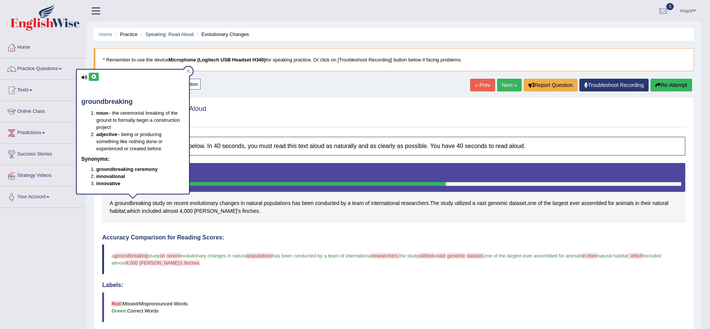
click at [94, 75] on icon at bounding box center [94, 77] width 6 height 4
click at [461, 201] on span "utilized" at bounding box center [463, 203] width 16 height 8
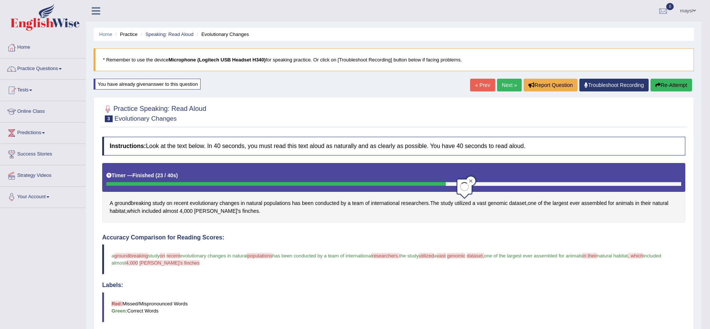
click at [473, 179] on icon at bounding box center [471, 181] width 4 height 4
click at [485, 201] on span "vast" at bounding box center [482, 203] width 10 height 8
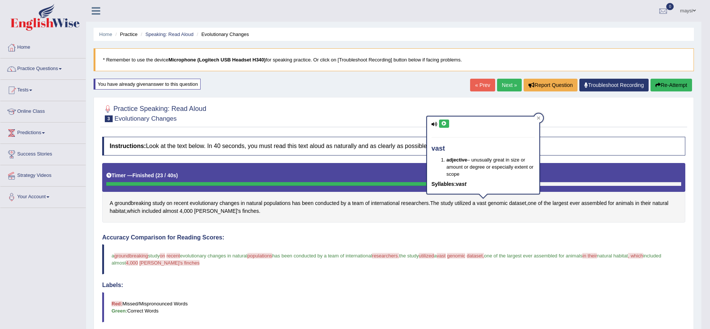
click at [446, 122] on icon at bounding box center [444, 123] width 6 height 4
click at [459, 201] on span "utilized" at bounding box center [463, 203] width 16 height 8
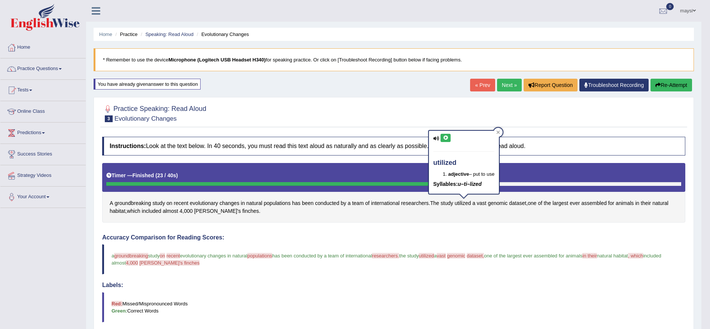
click at [447, 139] on icon at bounding box center [446, 138] width 6 height 4
click at [502, 132] on div at bounding box center [498, 132] width 9 height 9
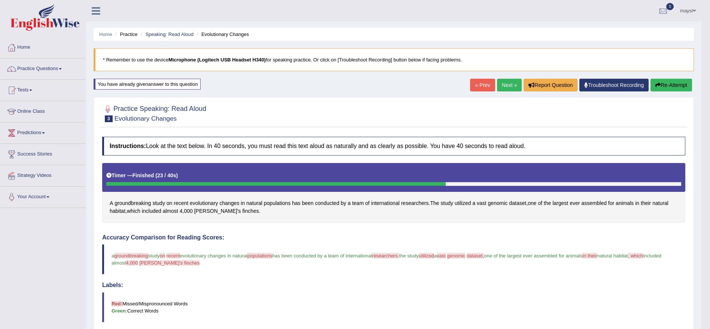
click at [658, 84] on icon "button" at bounding box center [658, 84] width 5 height 5
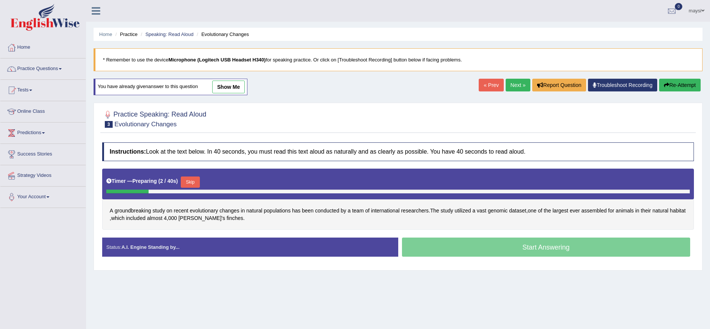
click at [186, 180] on button "Skip" at bounding box center [190, 181] width 19 height 11
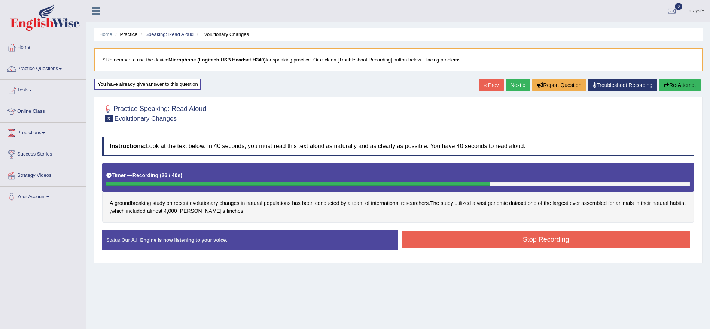
click at [604, 243] on button "Stop Recording" at bounding box center [546, 239] width 289 height 17
